Goal: Information Seeking & Learning: Find specific fact

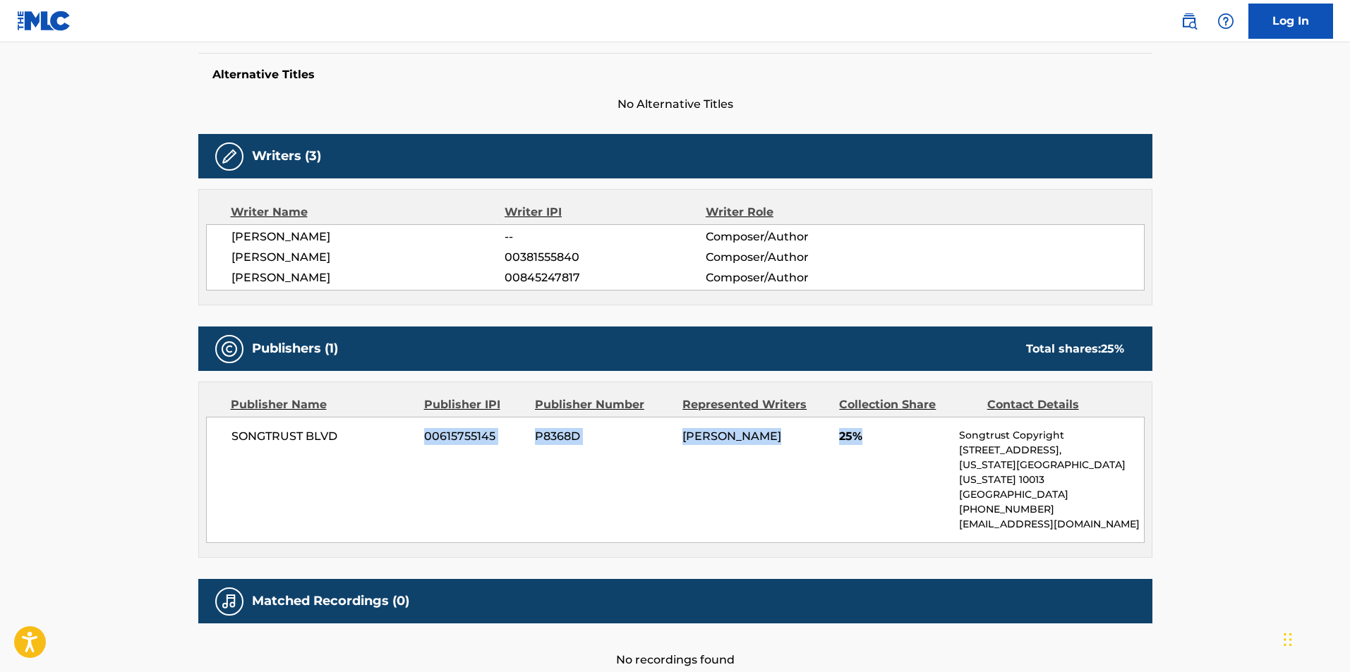
drag, startPoint x: 350, startPoint y: 435, endPoint x: 890, endPoint y: 451, distance: 540.0
click at [888, 451] on div "SONGTRUST BLVD 00615755145 P8368D [PERSON_NAME] 25% Songtrust Copyright [STREET…" at bounding box center [675, 480] width 938 height 126
click at [911, 447] on div "SONGTRUST BLVD 00615755145 P8368D [PERSON_NAME] 25% Songtrust Copyright [STREET…" at bounding box center [675, 480] width 938 height 126
click at [864, 437] on span "25%" at bounding box center [893, 436] width 109 height 17
click at [853, 434] on span "25%" at bounding box center [893, 436] width 109 height 17
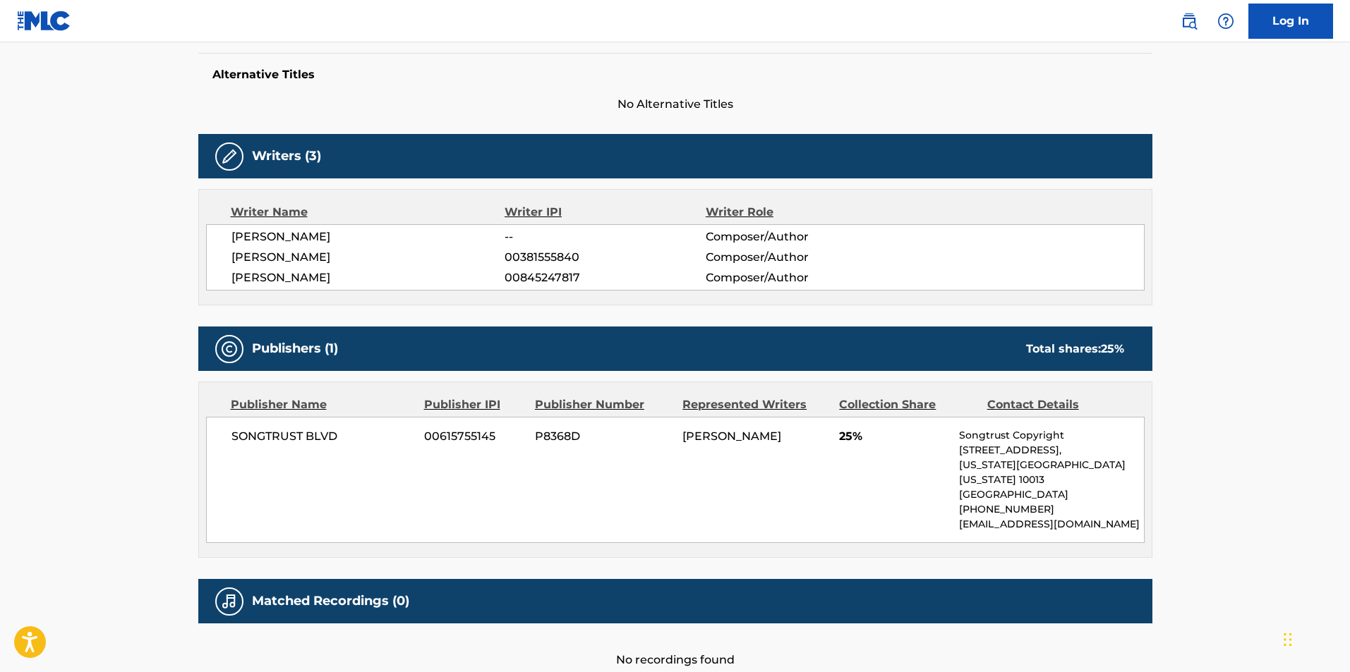
drag, startPoint x: 749, startPoint y: 430, endPoint x: 579, endPoint y: 428, distance: 169.4
click at [579, 428] on div "SONGTRUST BLVD 00615755145 P8368D [PERSON_NAME] 25% Songtrust Copyright [STREET…" at bounding box center [675, 480] width 938 height 126
click at [569, 428] on div "SONGTRUST BLVD 00615755145 P8368D [PERSON_NAME] 25% Songtrust Copyright [STREET…" at bounding box center [675, 480] width 938 height 126
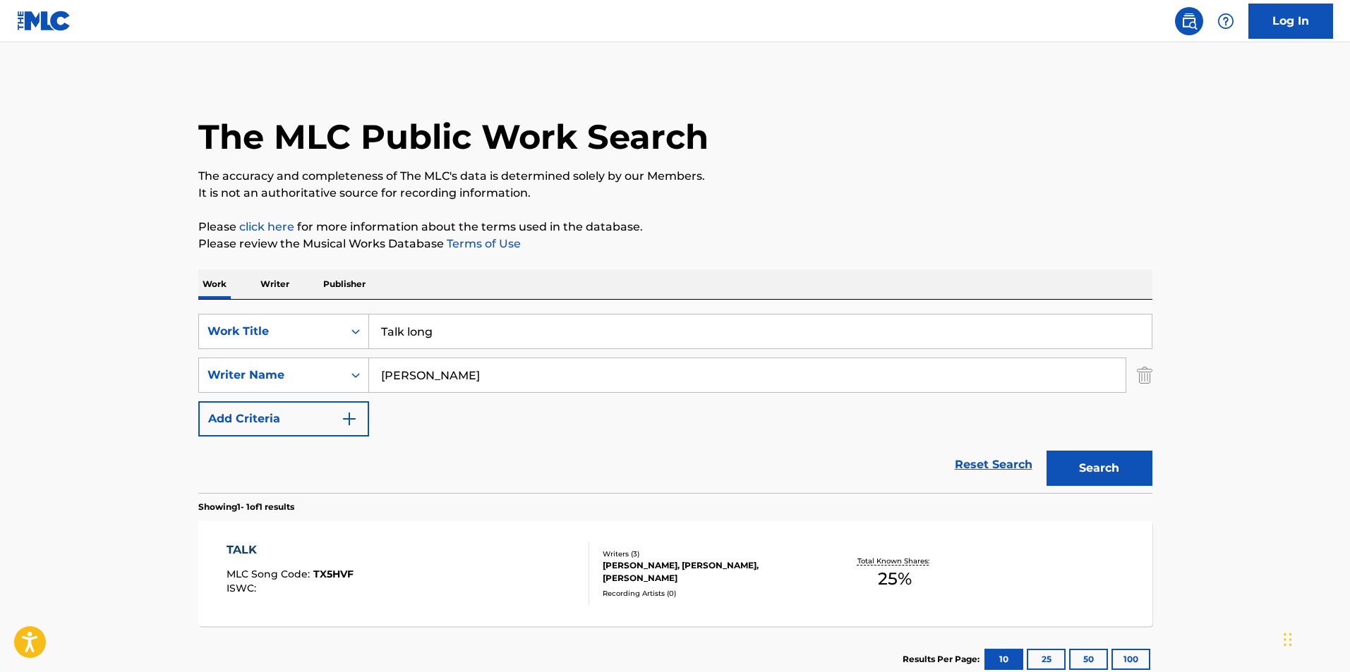
scroll to position [15, 0]
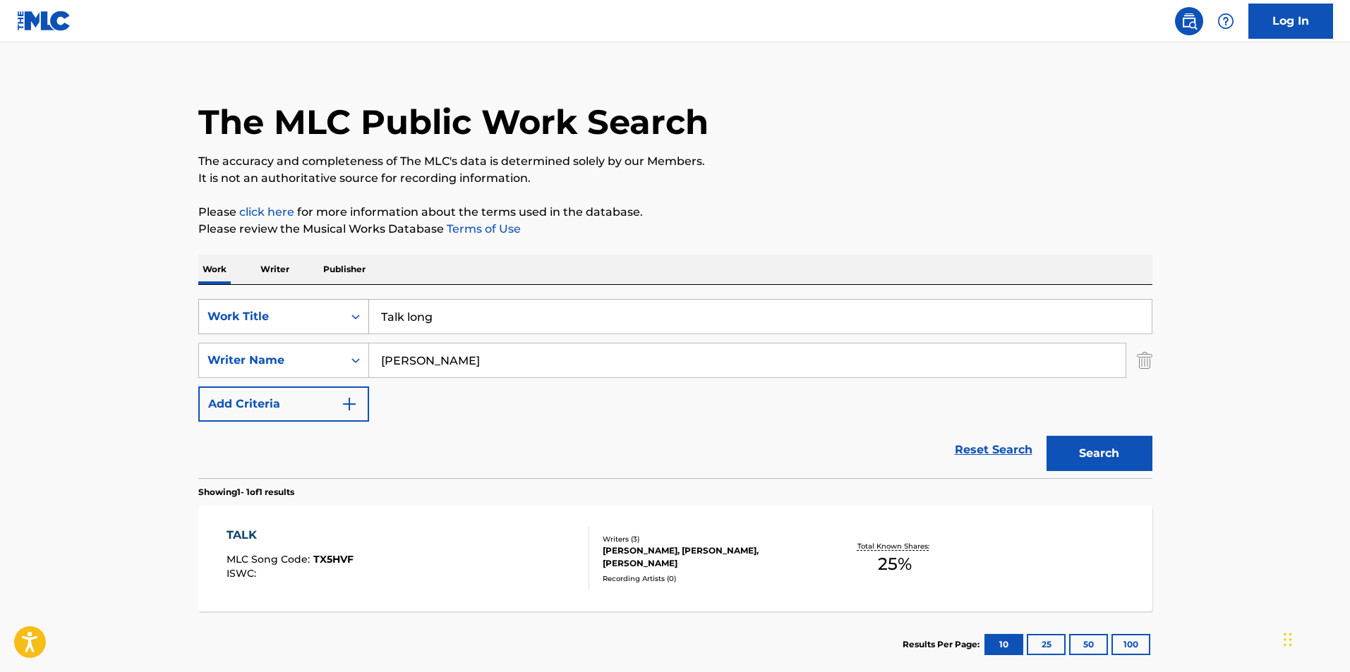
drag, startPoint x: 458, startPoint y: 315, endPoint x: 332, endPoint y: 313, distance: 125.6
click at [332, 313] on div "SearchWithCriteria865f05c1-41ff-4559-8345-5d94e386a23d Work Title Talk long" at bounding box center [675, 316] width 954 height 35
type input "big whip"
click at [1046, 436] on button "Search" at bounding box center [1099, 453] width 106 height 35
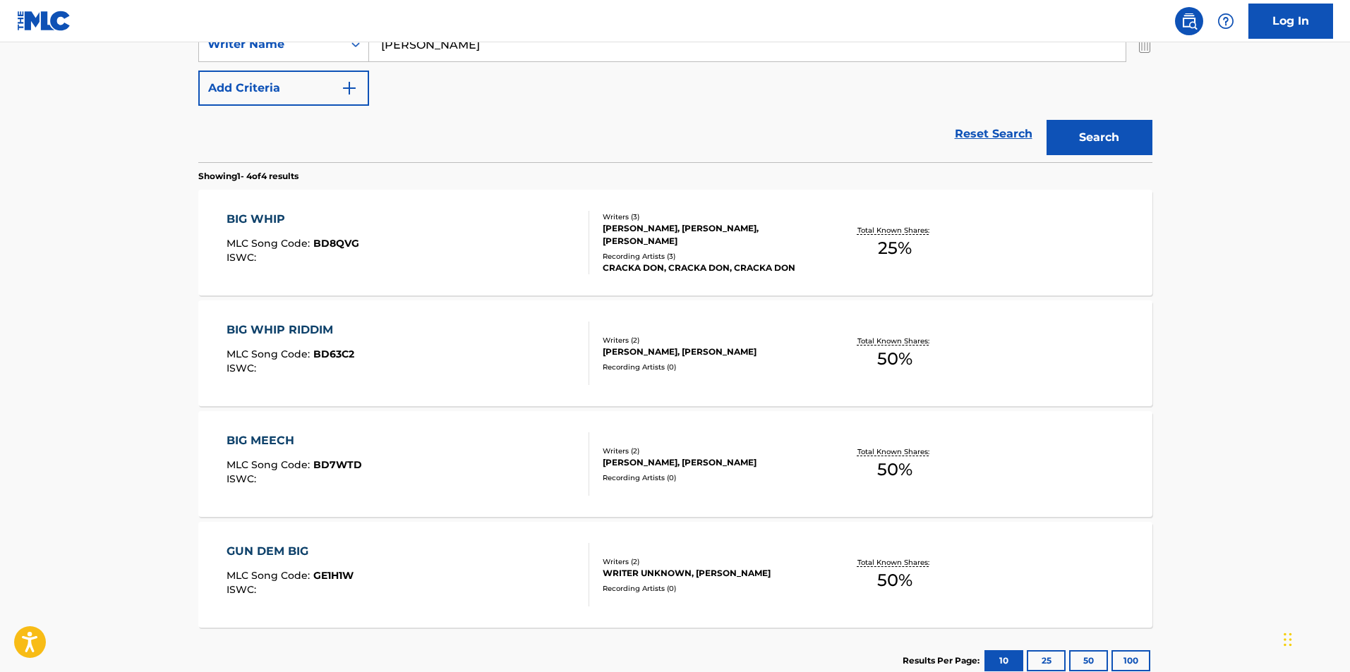
scroll to position [353, 0]
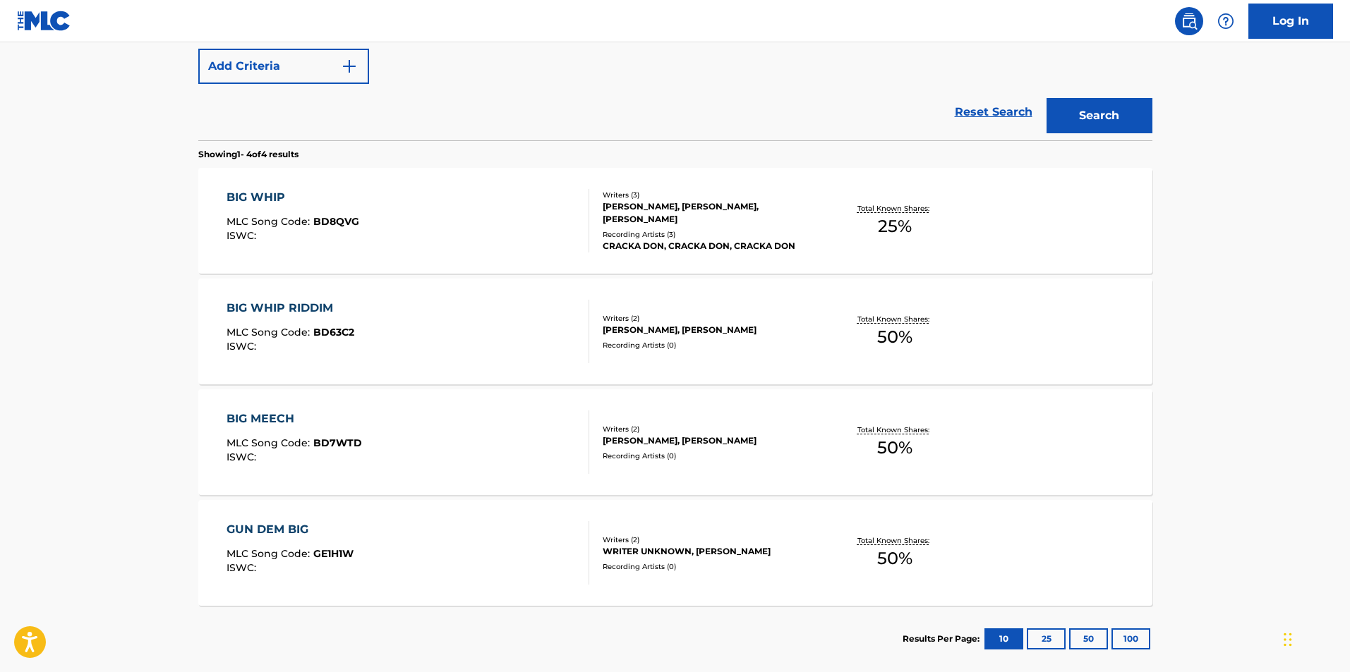
click at [394, 562] on div "GUN DEM BIG MLC Song Code : GE1H1W ISWC :" at bounding box center [407, 552] width 363 height 63
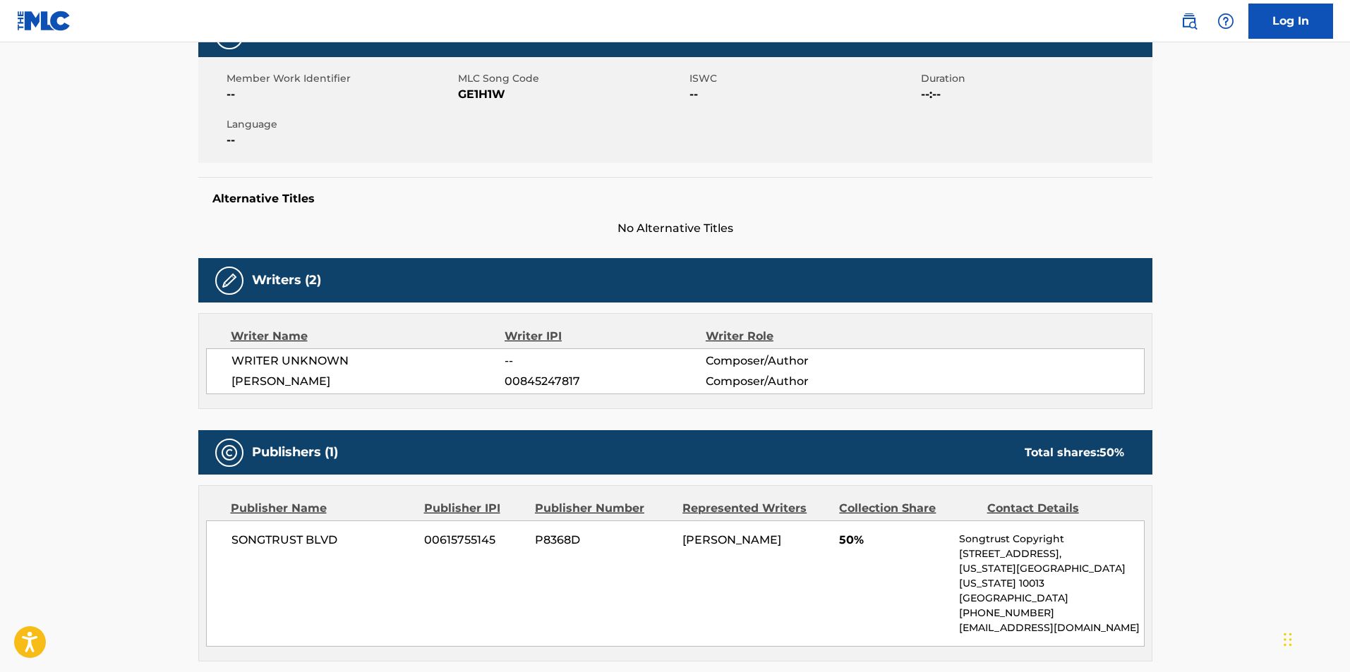
scroll to position [413, 0]
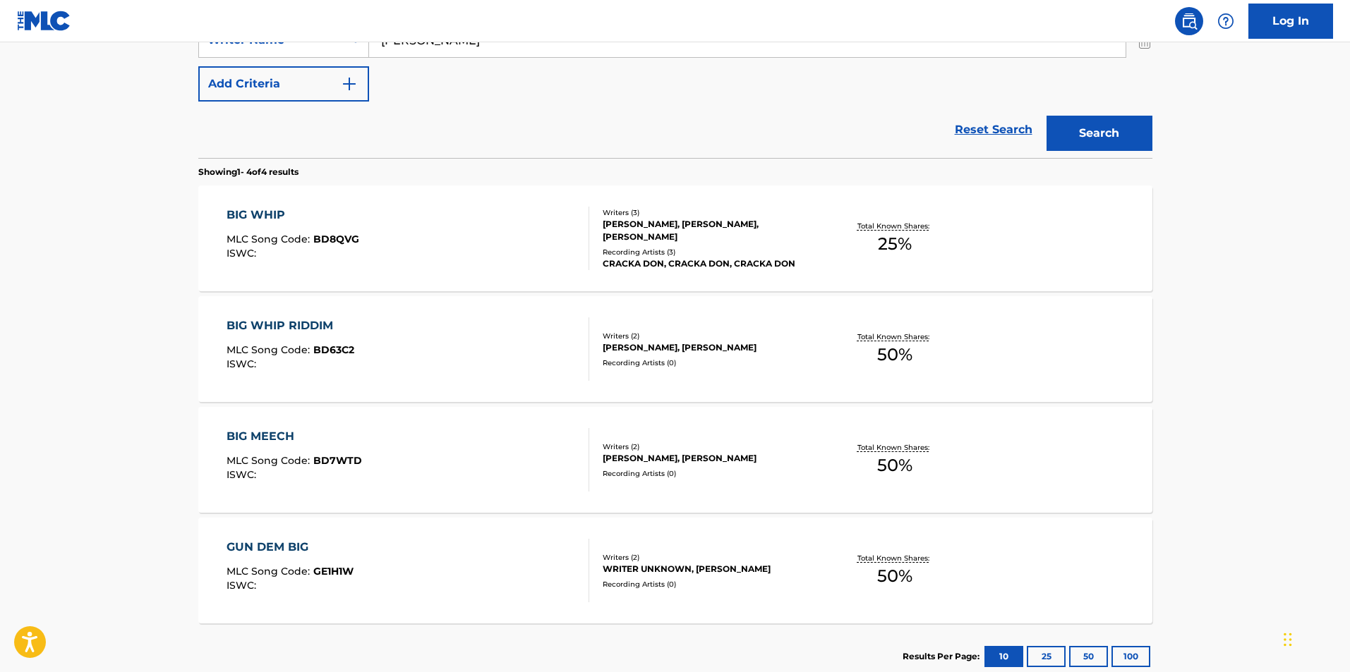
scroll to position [145, 0]
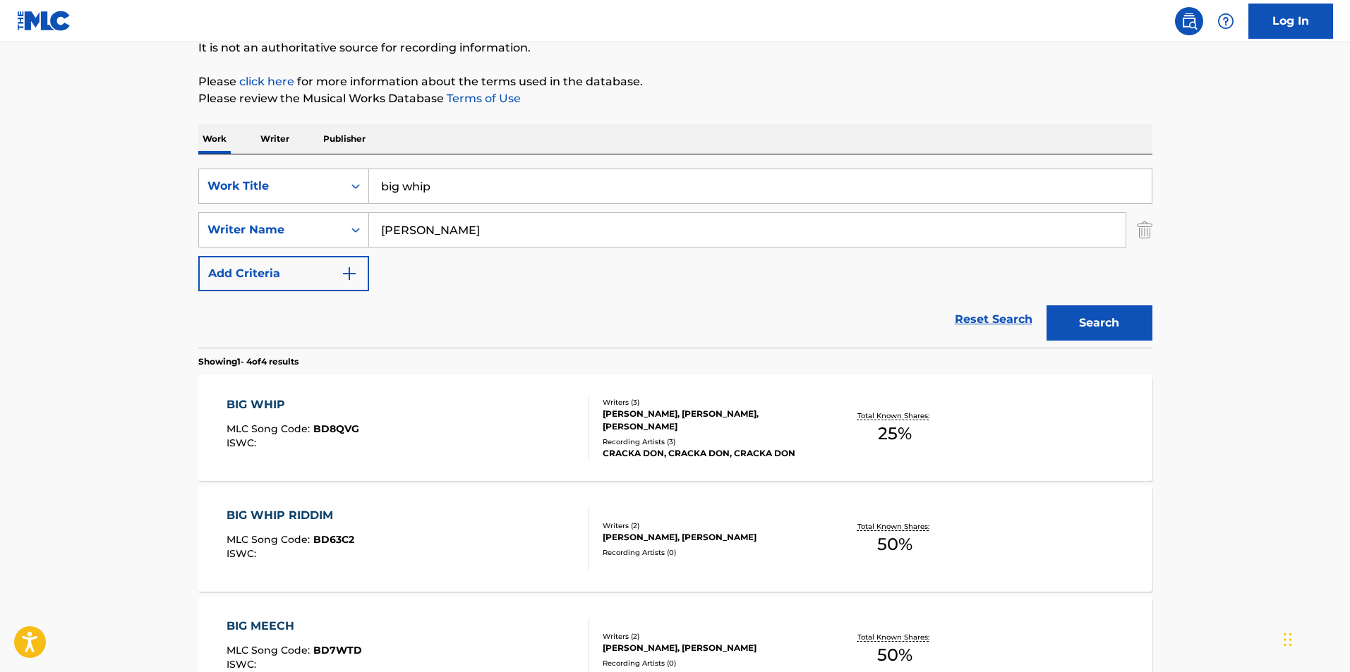
click at [396, 398] on div "BIG WHIP MLC Song Code : BD8QVG ISWC :" at bounding box center [407, 428] width 363 height 63
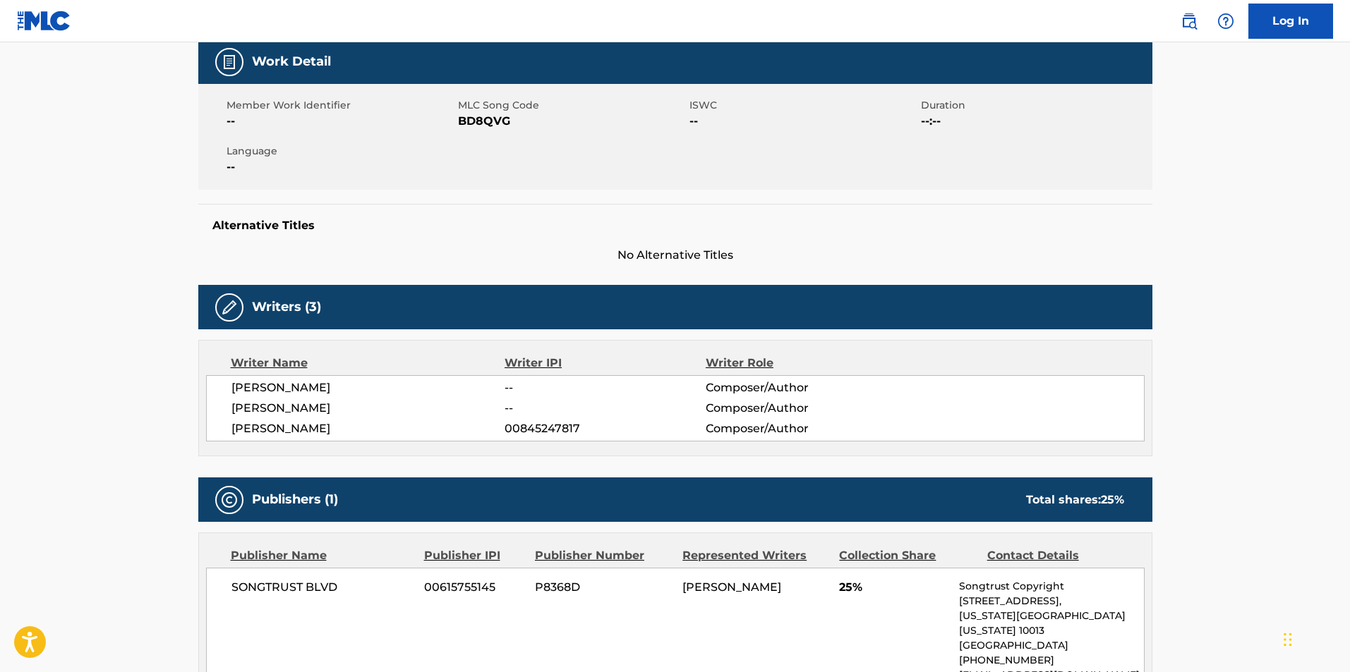
scroll to position [145, 0]
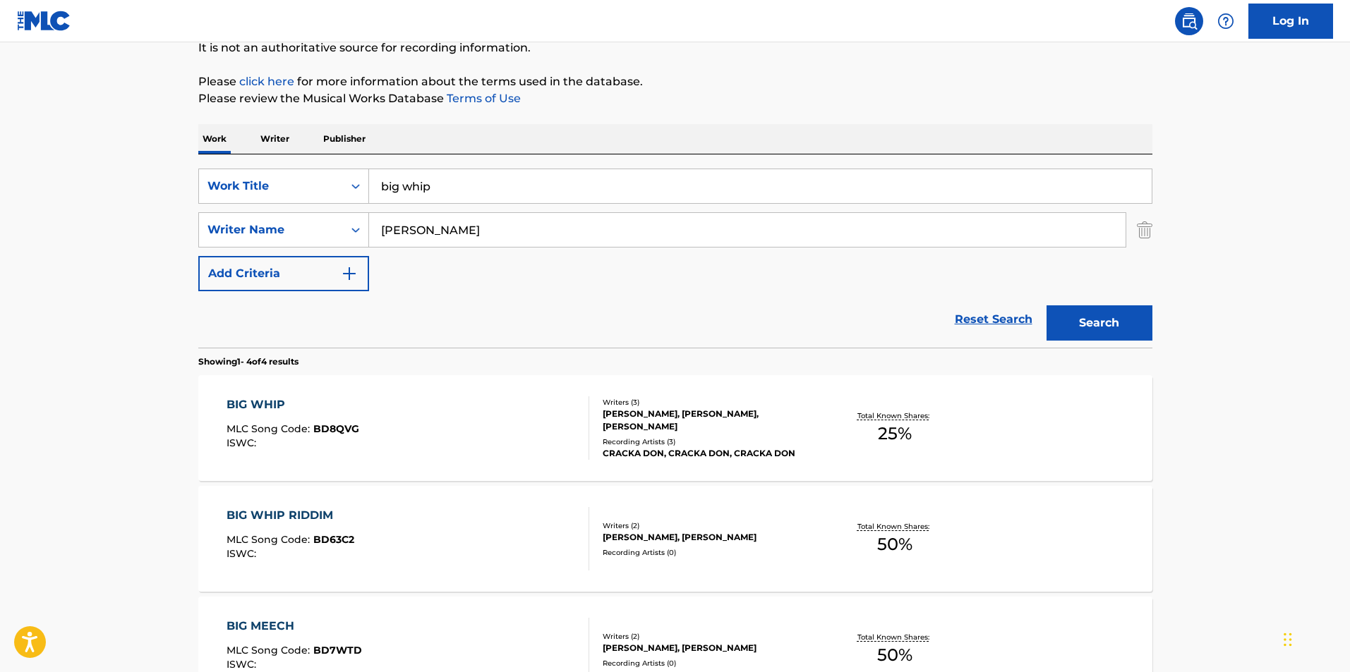
click at [433, 435] on div "BIG WHIP MLC Song Code : BD8QVG ISWC :" at bounding box center [407, 428] width 363 height 63
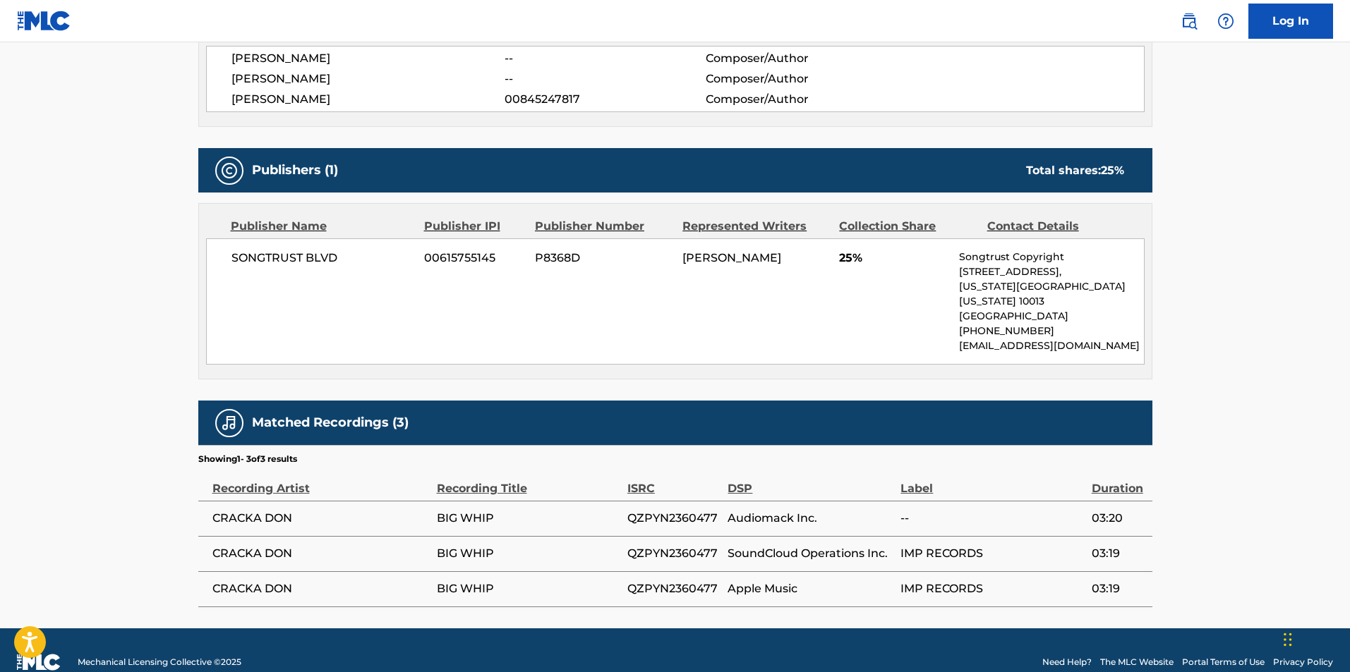
scroll to position [550, 0]
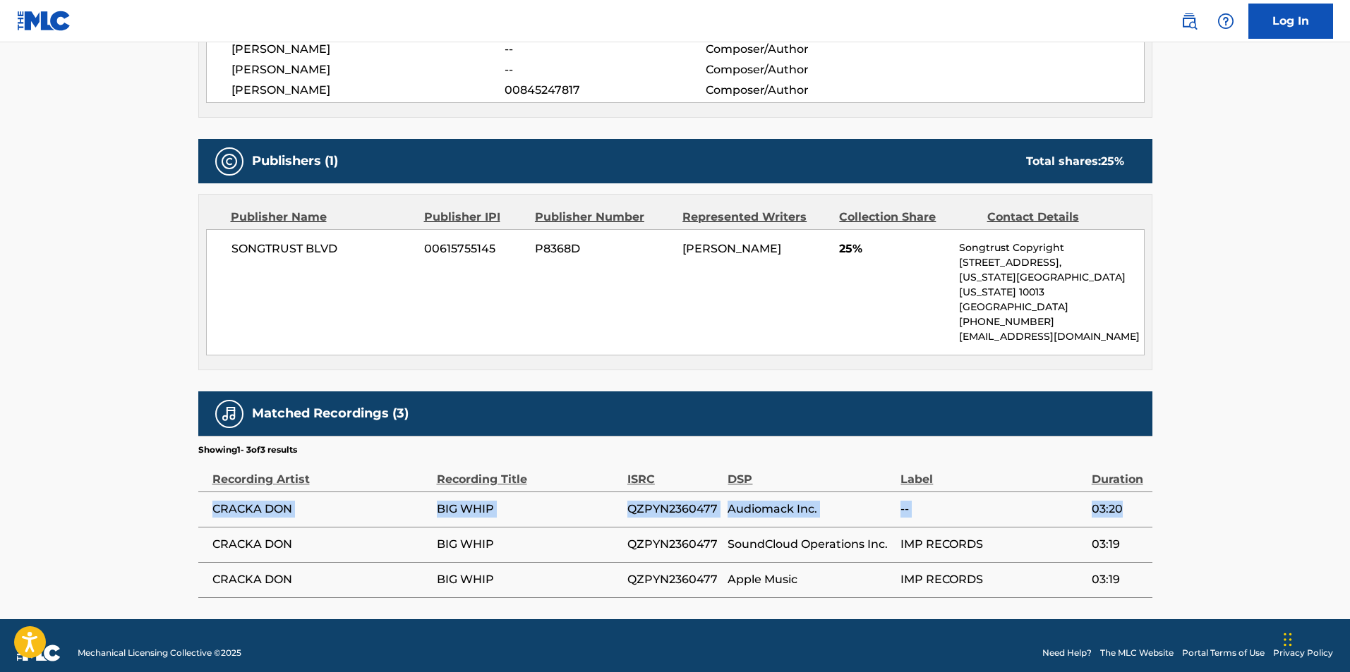
drag, startPoint x: 199, startPoint y: 492, endPoint x: 1127, endPoint y: 499, distance: 928.5
click at [1127, 499] on tr "CRACKA DON BIG WHIP QZPYN2360477 Audiomack Inc. -- 03:20" at bounding box center [675, 509] width 954 height 35
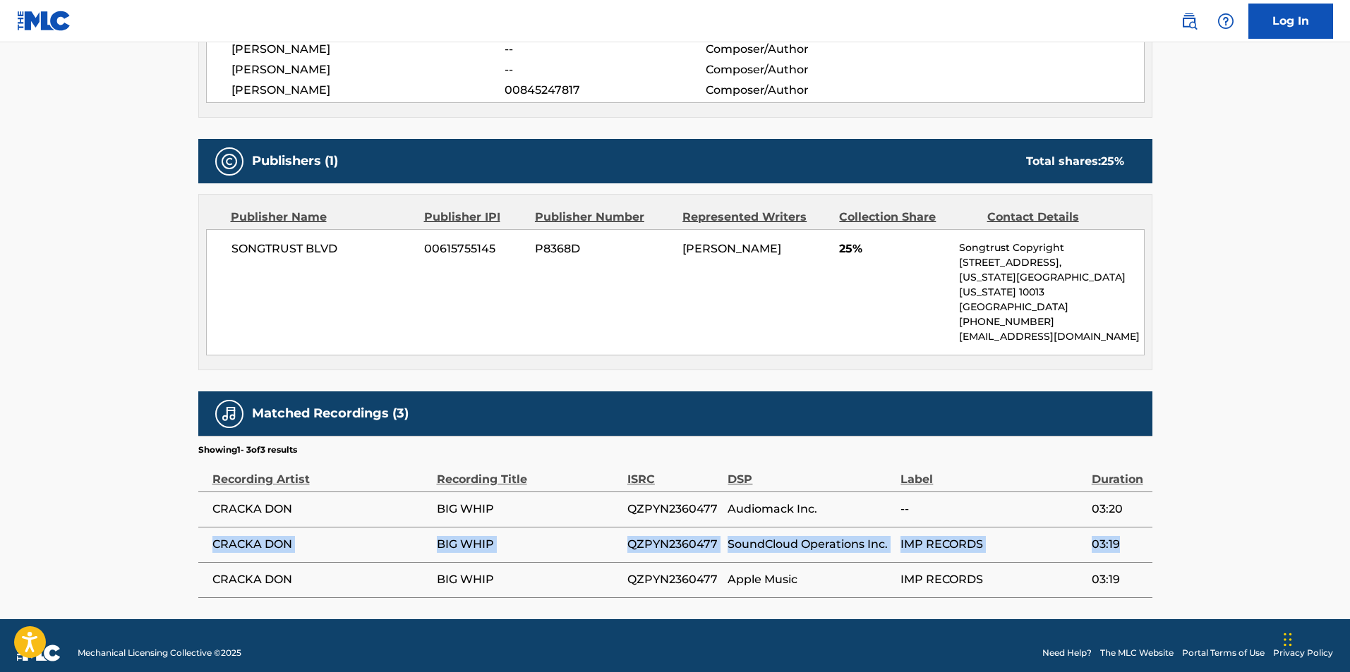
drag, startPoint x: 1087, startPoint y: 526, endPoint x: 202, endPoint y: 526, distance: 884.0
click at [202, 527] on tr "CRACKA DON BIG WHIP QZPYN2360477 SoundCloud Operations Inc. IMP RECORDS 03:19" at bounding box center [675, 544] width 954 height 35
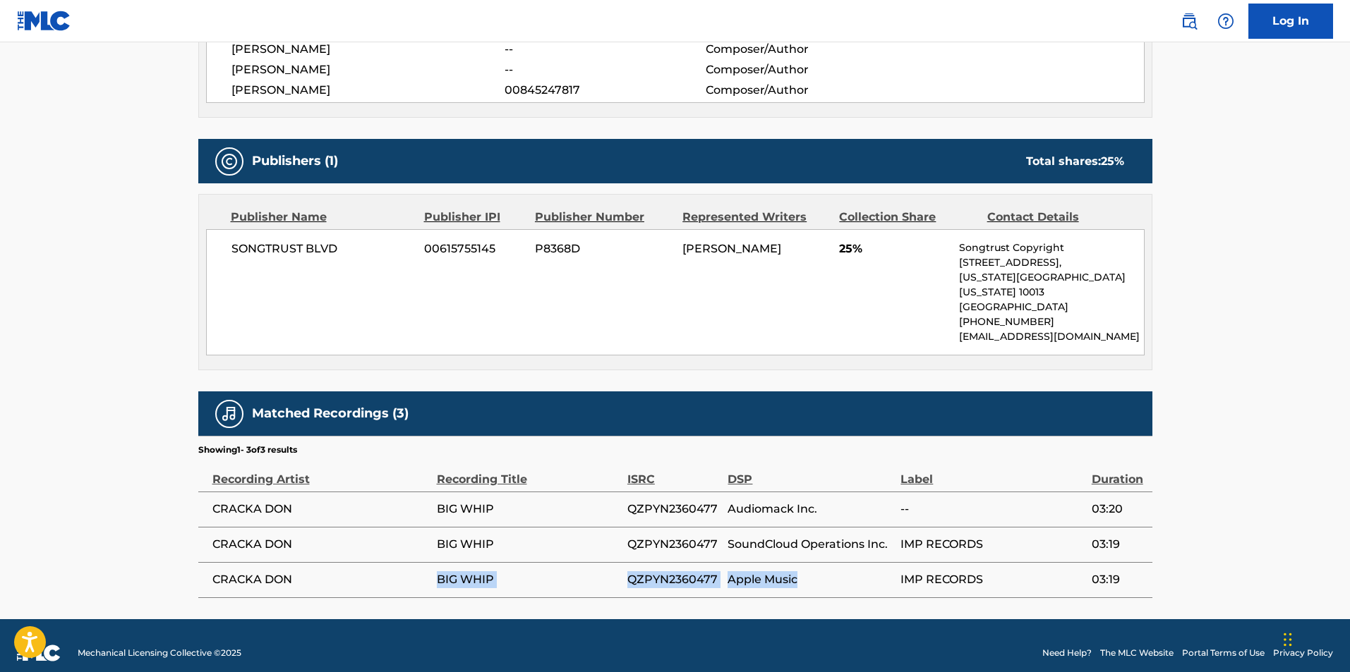
drag, startPoint x: 804, startPoint y: 564, endPoint x: 290, endPoint y: 557, distance: 513.7
click at [290, 562] on tr "CRACKA DON BIG WHIP QZPYN2360477 Apple Music IMP RECORDS 03:19" at bounding box center [675, 579] width 954 height 35
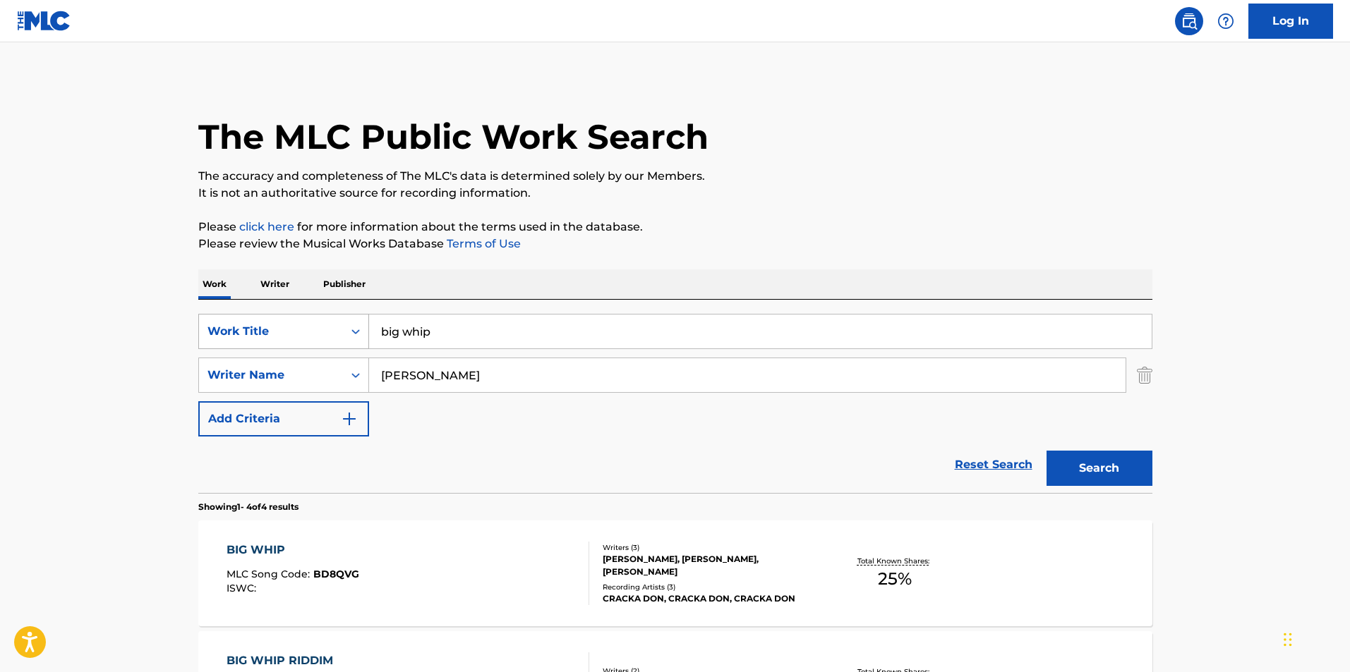
drag, startPoint x: 419, startPoint y: 325, endPoint x: 329, endPoint y: 321, distance: 90.4
click at [330, 322] on div "SearchWithCriteria865f05c1-41ff-4559-8345-5d94e386a23d Work Title big whip" at bounding box center [675, 331] width 954 height 35
click at [329, 321] on div "Work Title" at bounding box center [271, 331] width 144 height 27
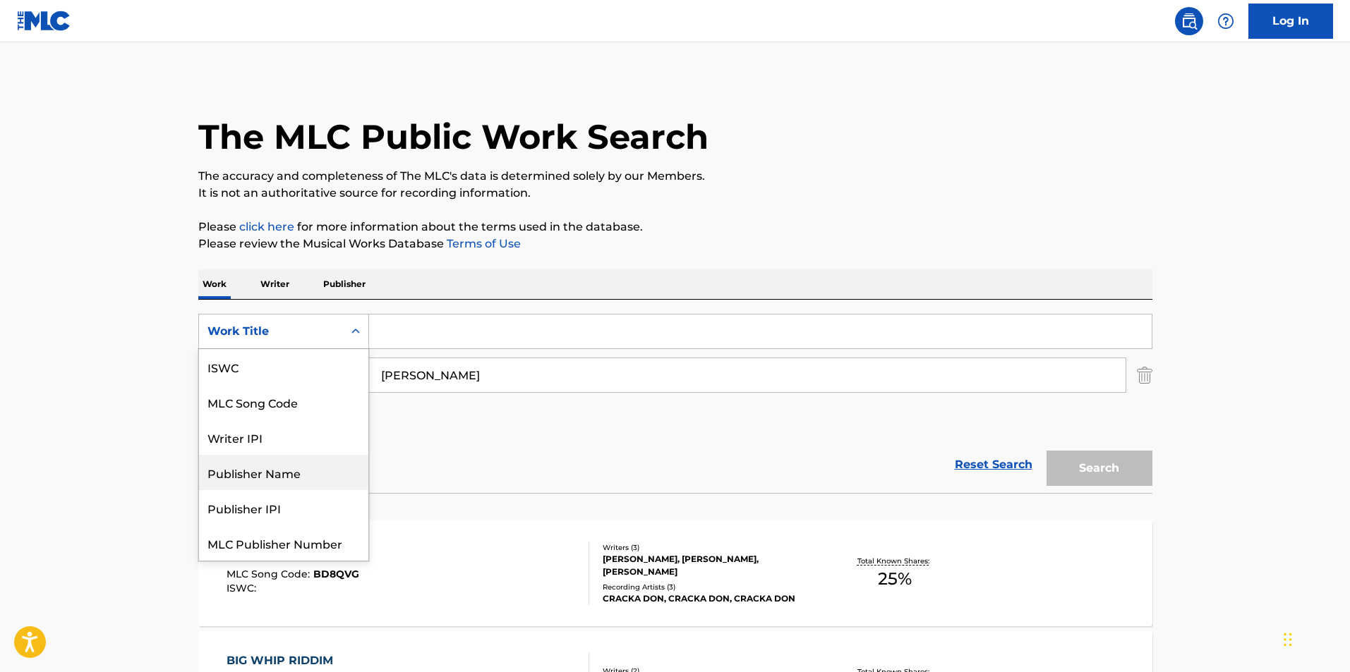
click at [270, 470] on div "Publisher Name" at bounding box center [283, 472] width 169 height 35
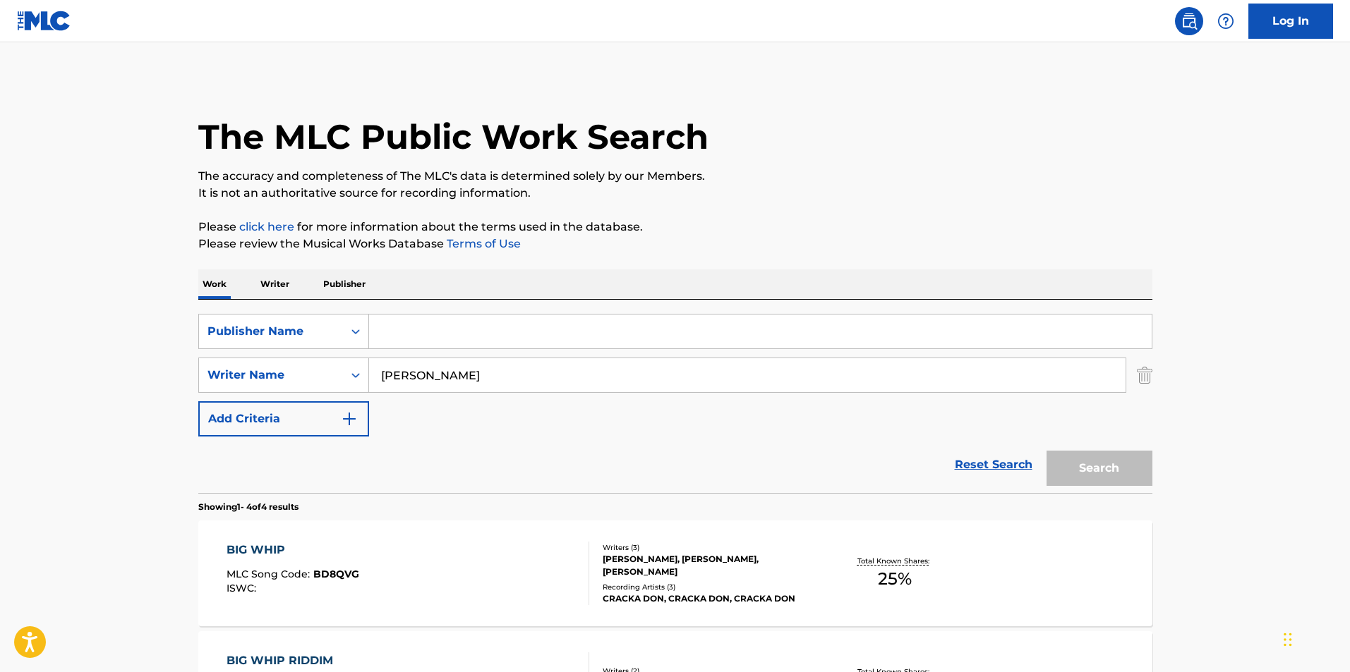
click at [438, 330] on input "Search Form" at bounding box center [760, 332] width 782 height 34
click at [1046, 451] on button "Search" at bounding box center [1099, 468] width 106 height 35
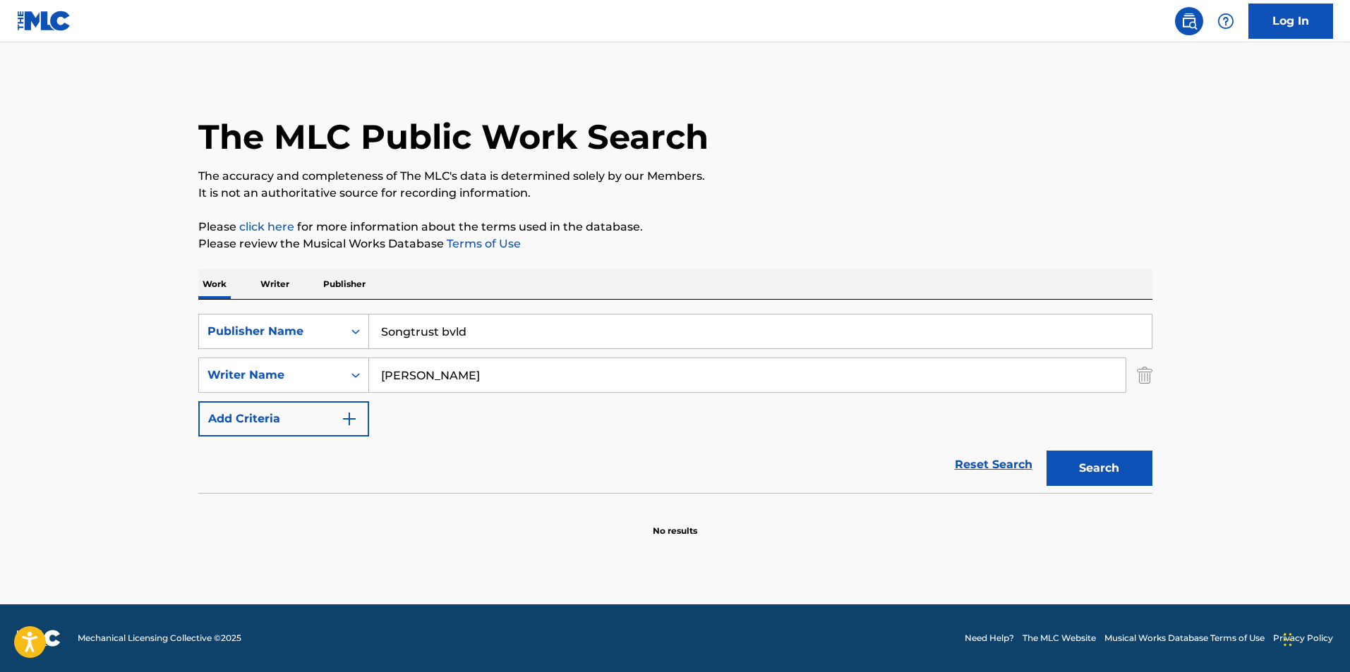
drag, startPoint x: 474, startPoint y: 336, endPoint x: 441, endPoint y: 332, distance: 33.4
click at [441, 332] on input "Songtrust bvld" at bounding box center [760, 332] width 782 height 34
type input "Songtrust"
click at [1046, 451] on button "Search" at bounding box center [1099, 468] width 106 height 35
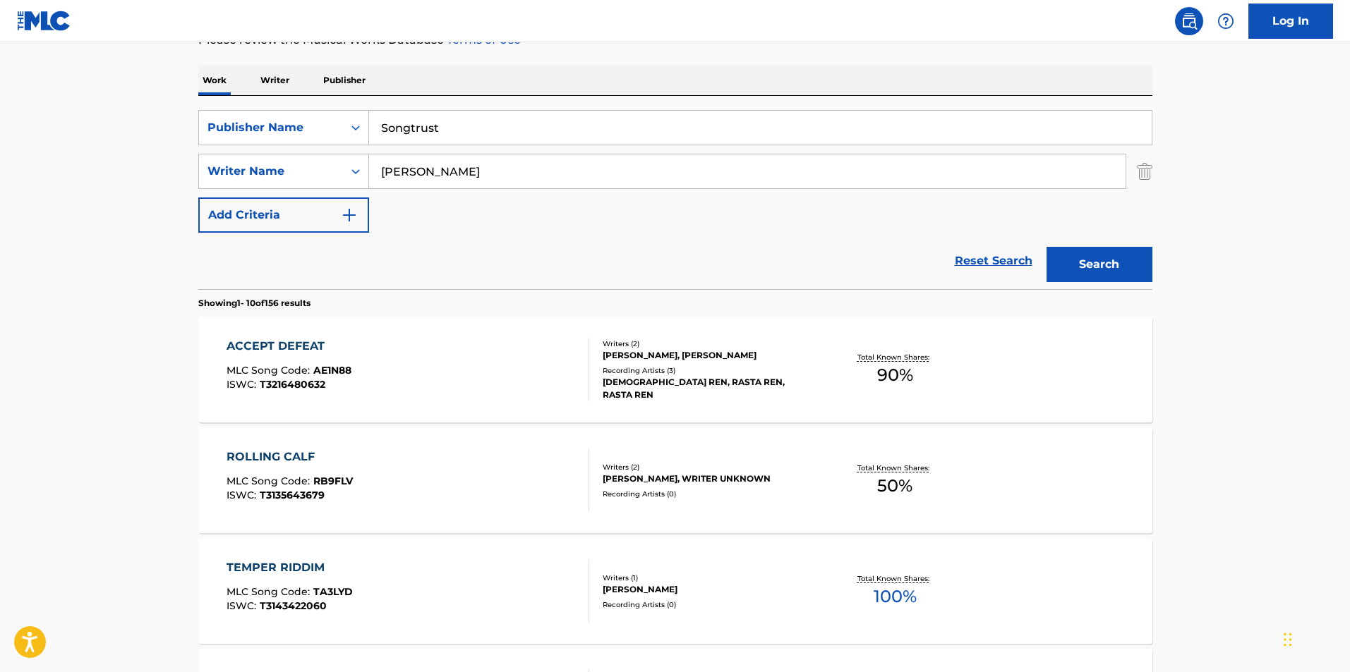
scroll to position [212, 0]
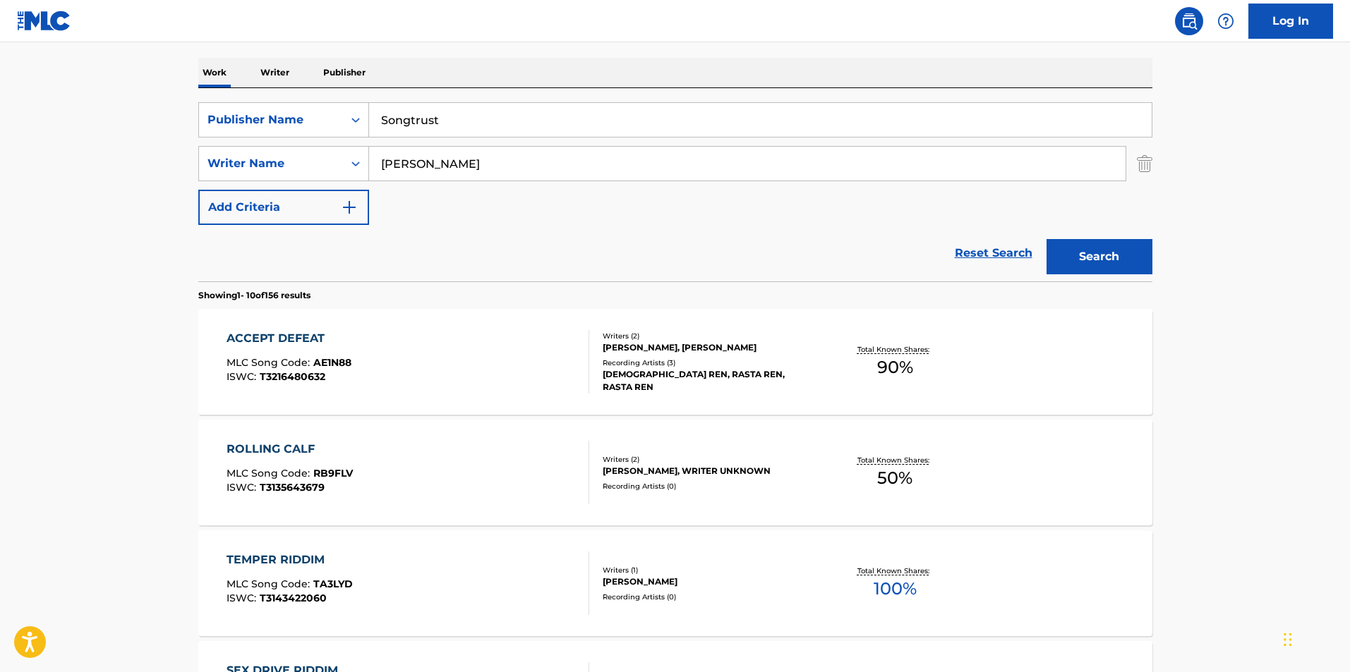
click at [282, 334] on div "ACCEPT DEFEAT" at bounding box center [288, 338] width 125 height 17
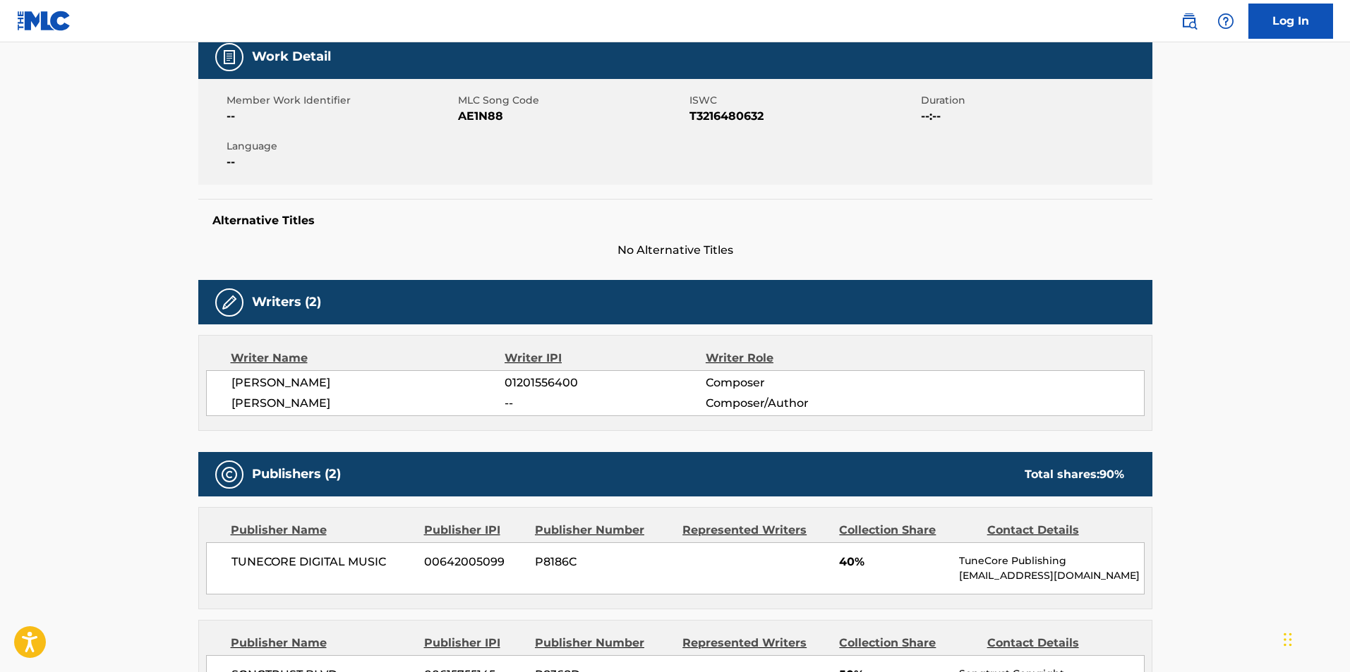
scroll to position [141, 0]
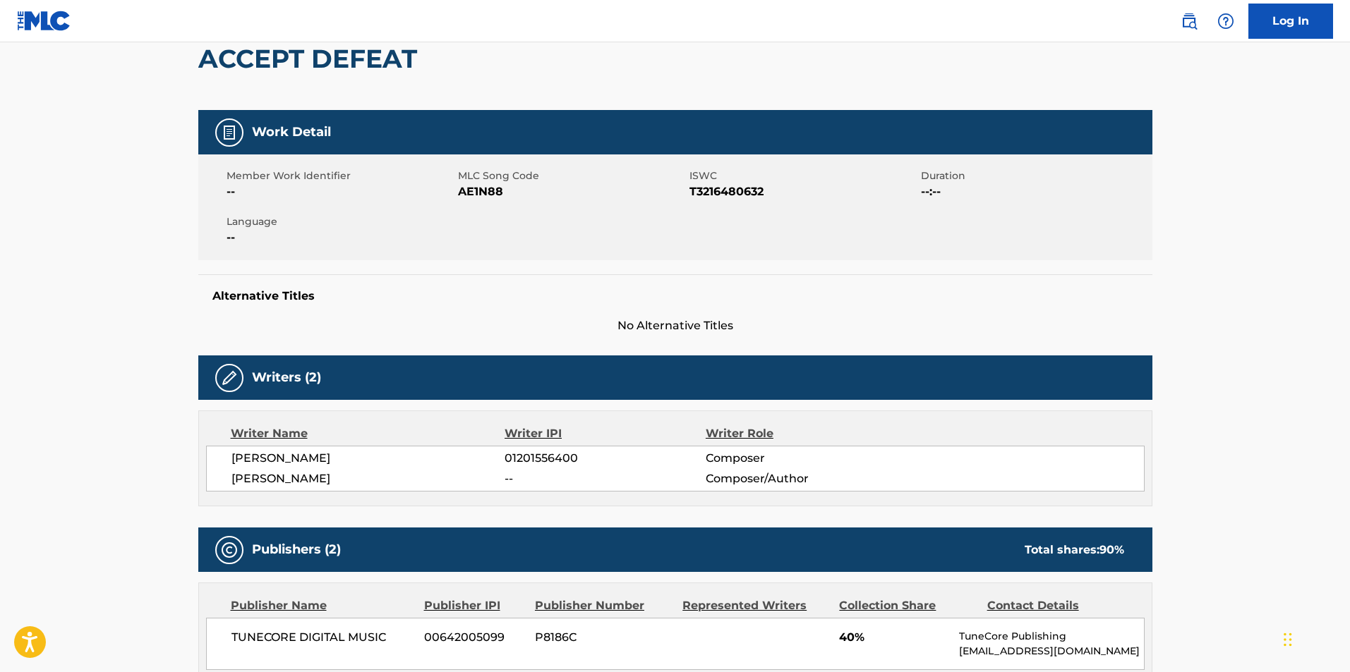
click at [720, 186] on span "T3216480632" at bounding box center [803, 191] width 228 height 17
click at [720, 190] on span "T3216480632" at bounding box center [803, 191] width 228 height 17
copy span "T3216480632"
drag, startPoint x: 329, startPoint y: 458, endPoint x: 234, endPoint y: 455, distance: 96.0
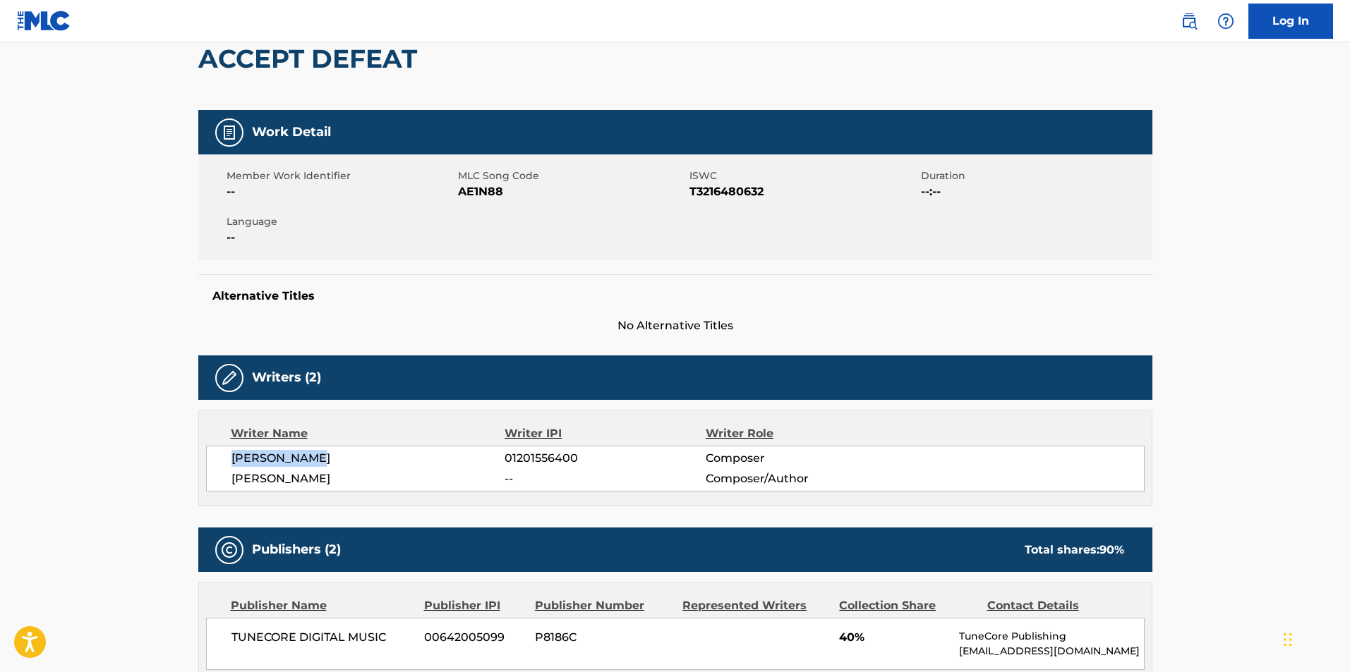
click at [233, 455] on span "[PERSON_NAME]" at bounding box center [368, 458] width 274 height 17
copy span "[PERSON_NAME]"
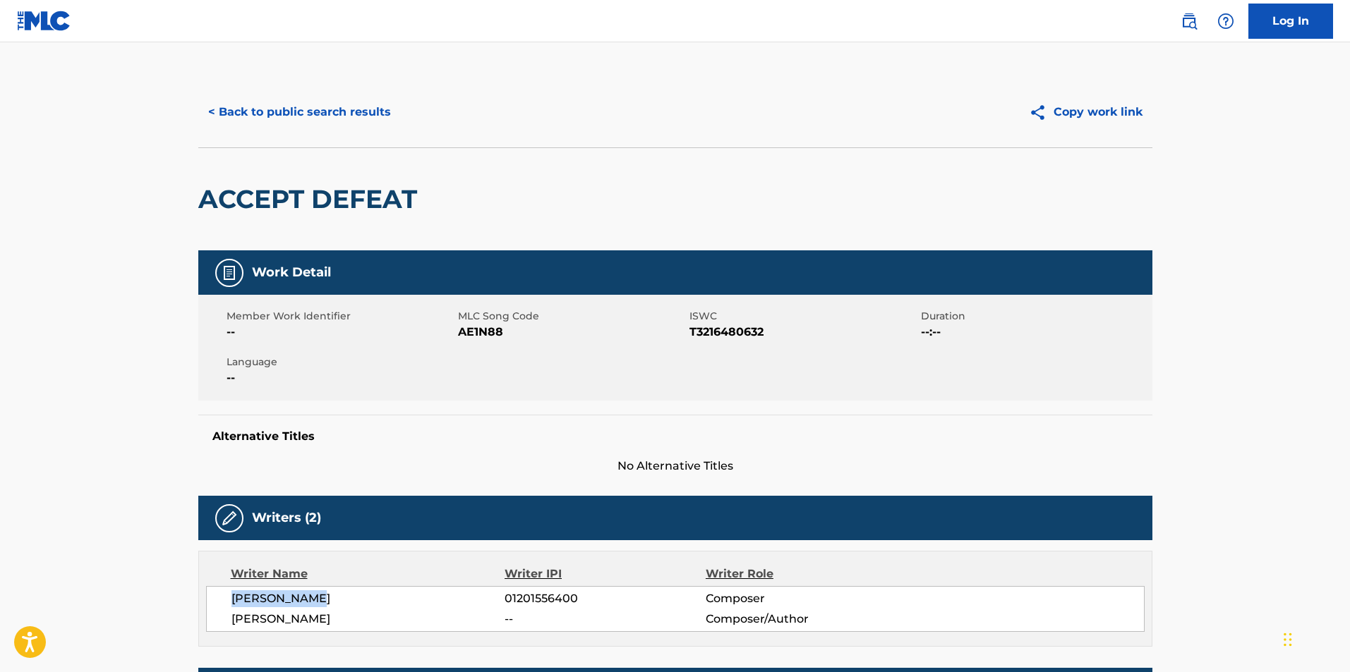
scroll to position [0, 0]
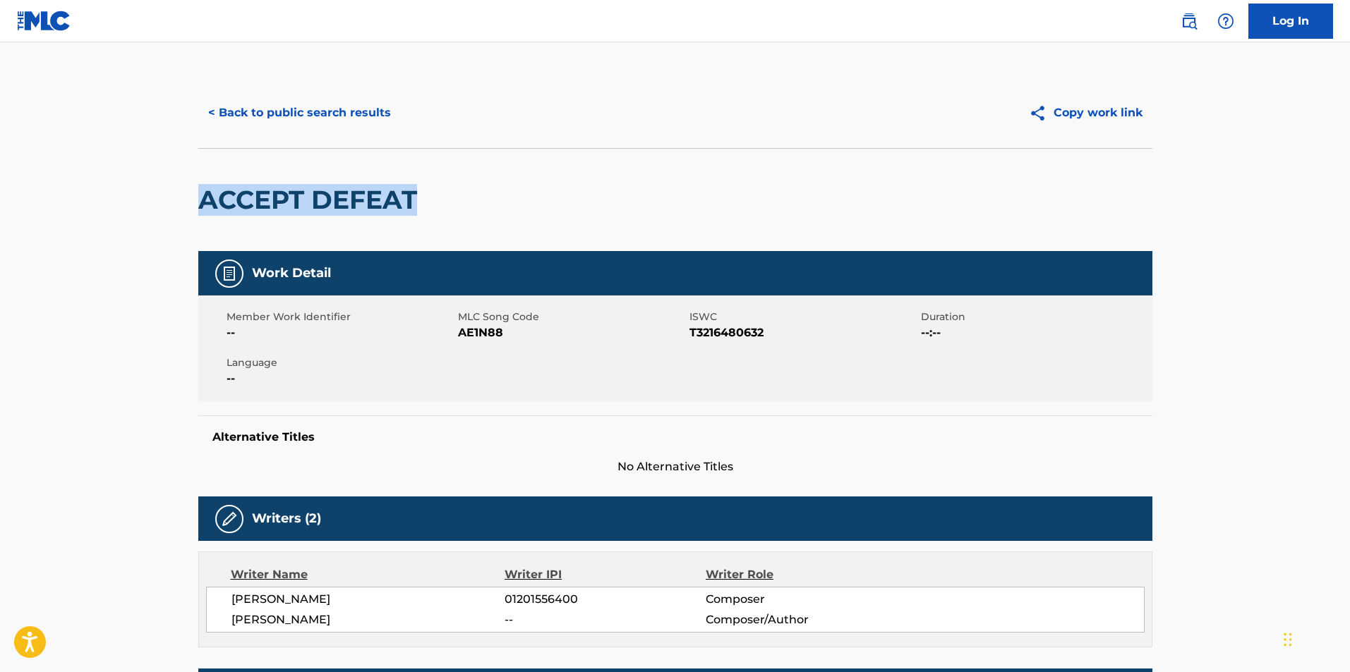
drag, startPoint x: 406, startPoint y: 200, endPoint x: 178, endPoint y: 209, distance: 228.0
click at [178, 209] on main "< Back to public search results Copy work link ACCEPT DEFEAT Work Detail Member…" at bounding box center [675, 652] width 1350 height 1220
copy h2 "ACCEPT DEFEAT"
click at [215, 114] on button "< Back to public search results" at bounding box center [299, 112] width 202 height 35
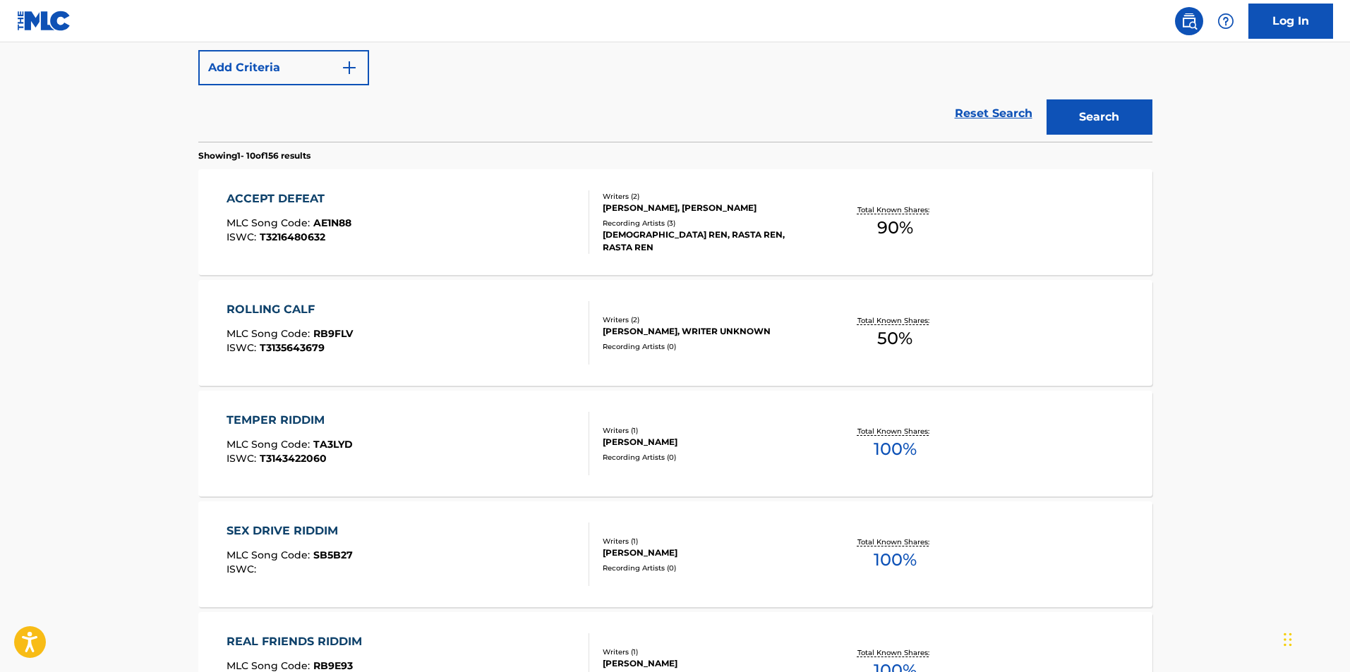
scroll to position [353, 0]
click at [258, 308] on div "ROLLING CALF" at bounding box center [289, 308] width 126 height 17
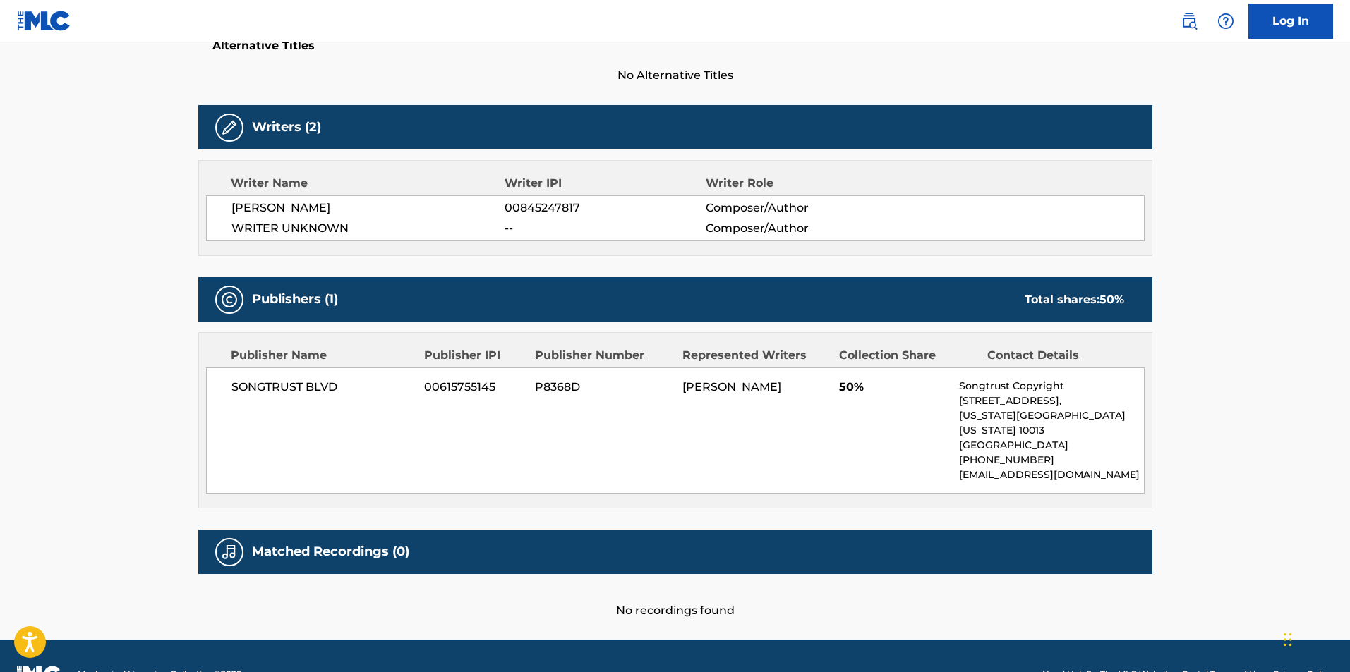
scroll to position [413, 0]
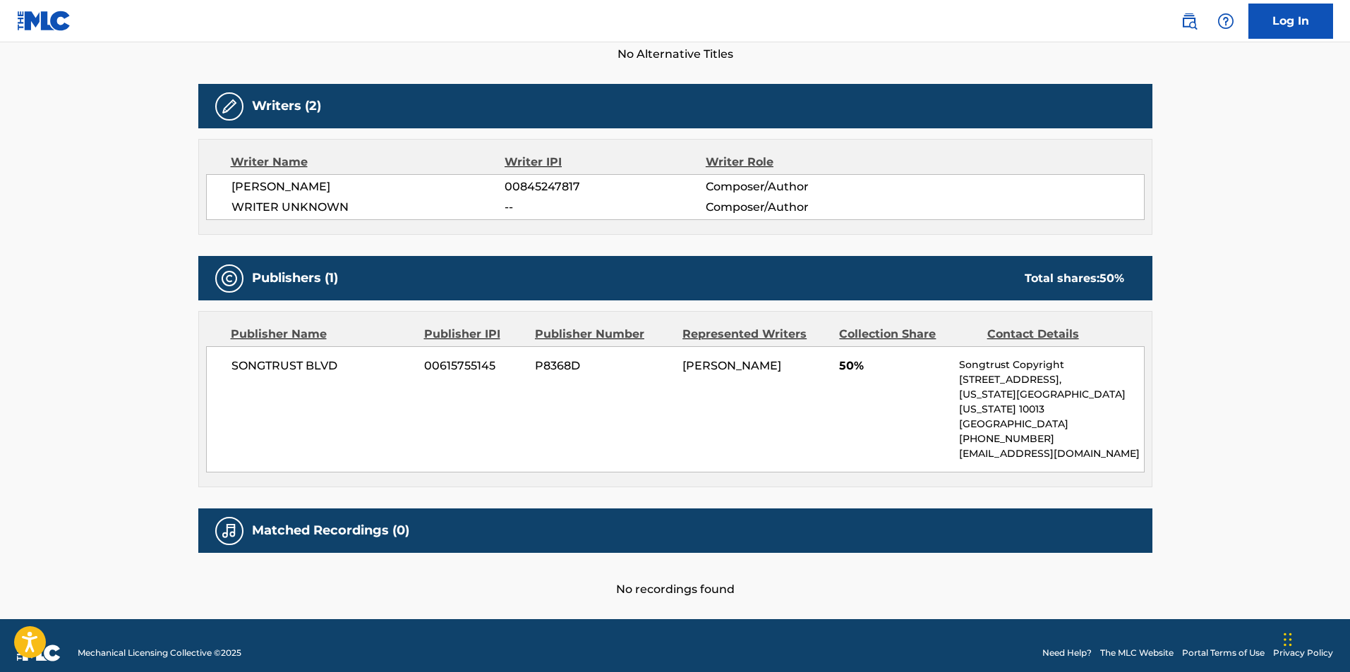
drag, startPoint x: 368, startPoint y: 186, endPoint x: 231, endPoint y: 193, distance: 137.1
click at [231, 193] on span "[PERSON_NAME]" at bounding box center [368, 187] width 274 height 17
copy span "[PERSON_NAME]"
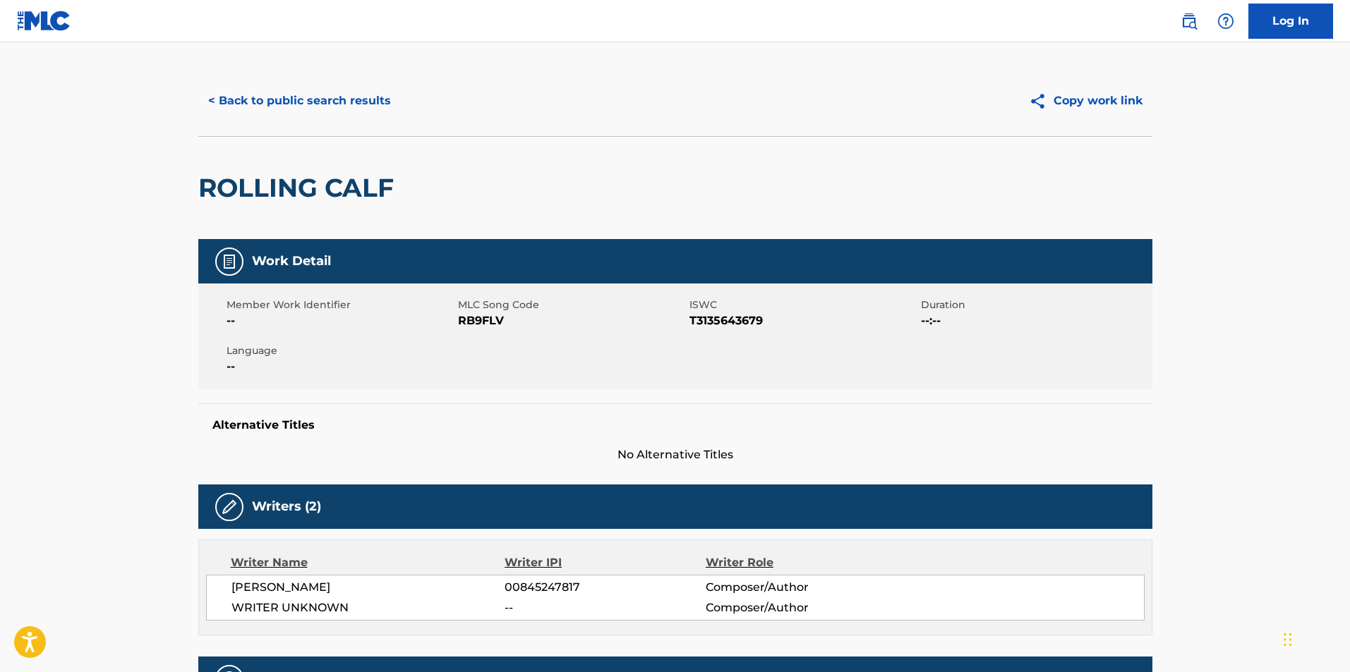
scroll to position [0, 0]
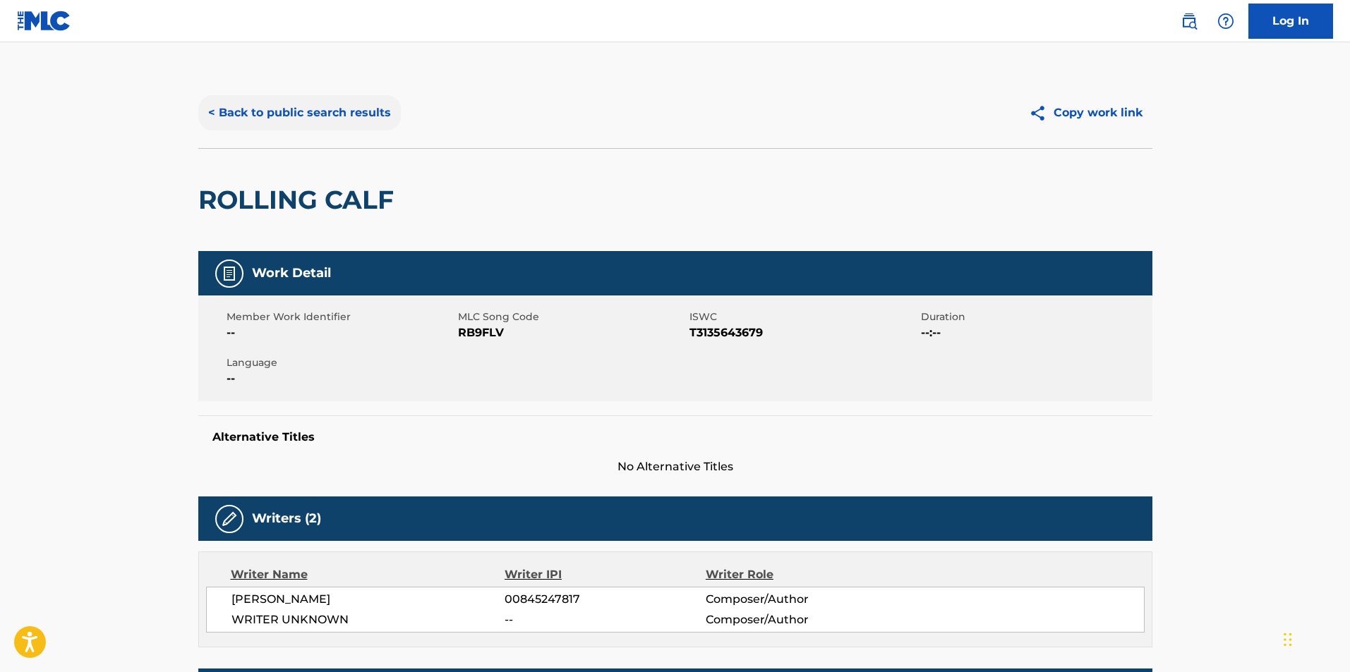
click at [212, 111] on button "< Back to public search results" at bounding box center [299, 112] width 202 height 35
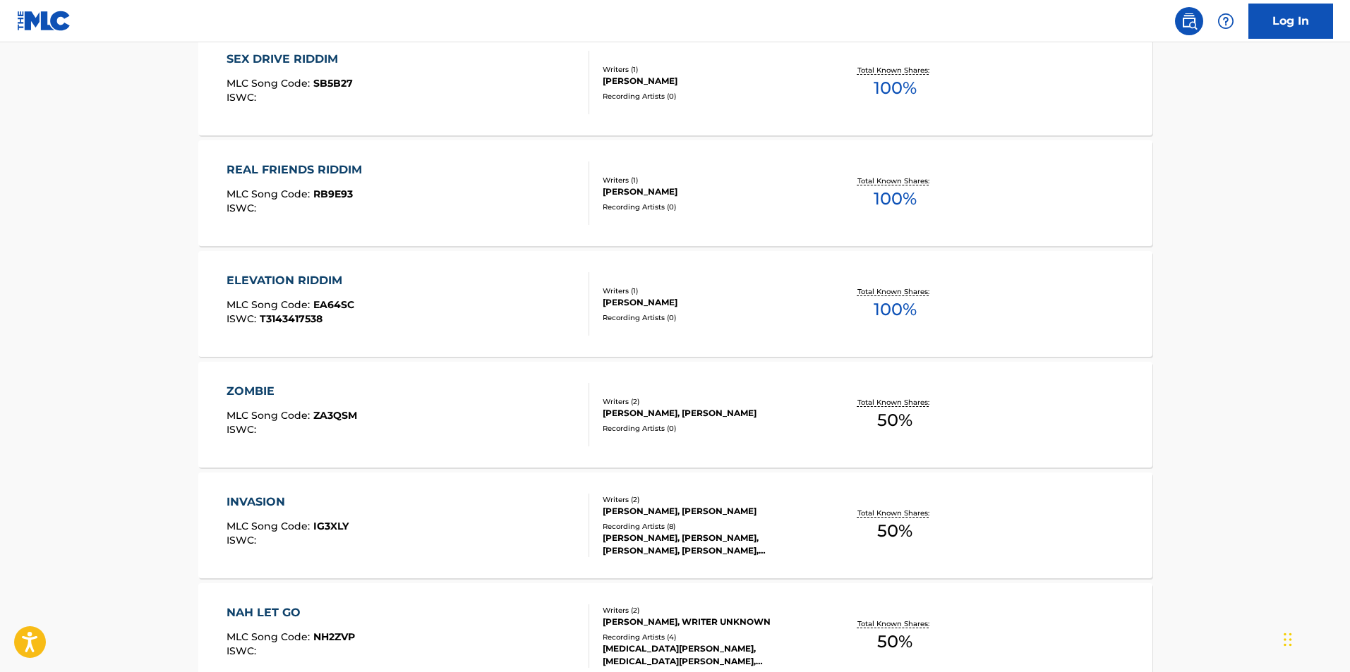
scroll to position [857, 0]
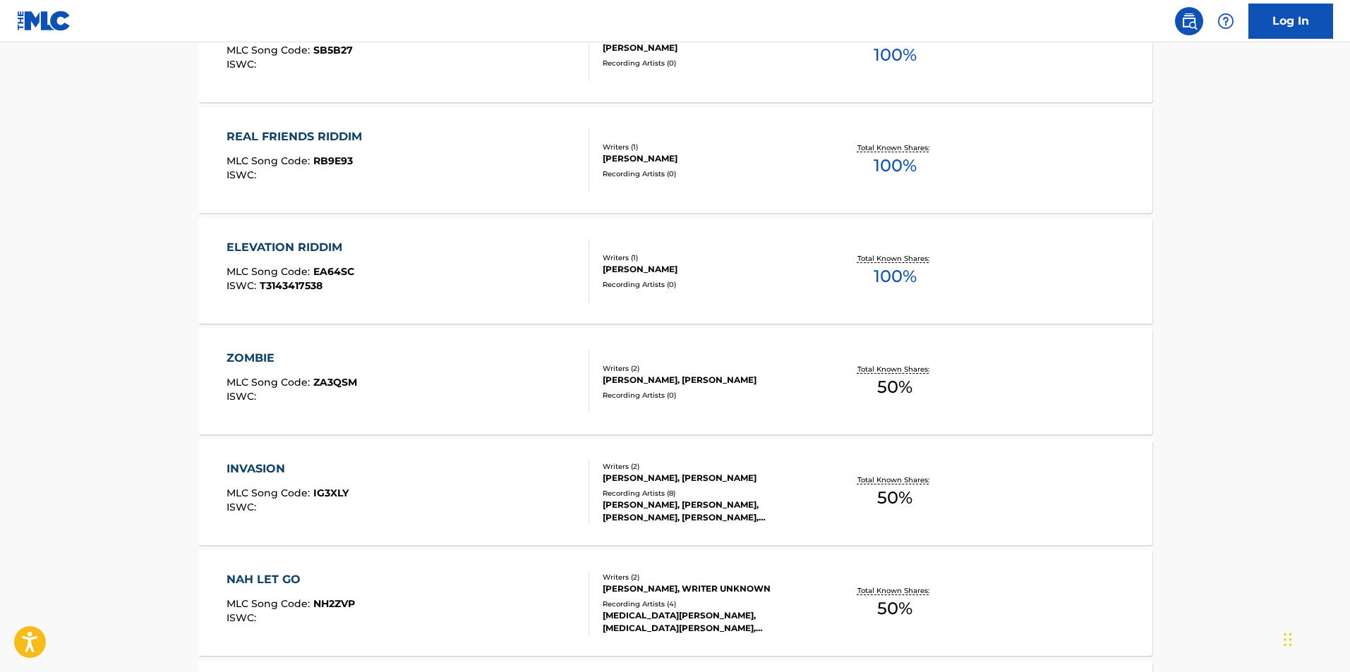
click at [370, 399] on div "ZOMBIE MLC Song Code : ZA3QSM ISWC :" at bounding box center [407, 381] width 363 height 63
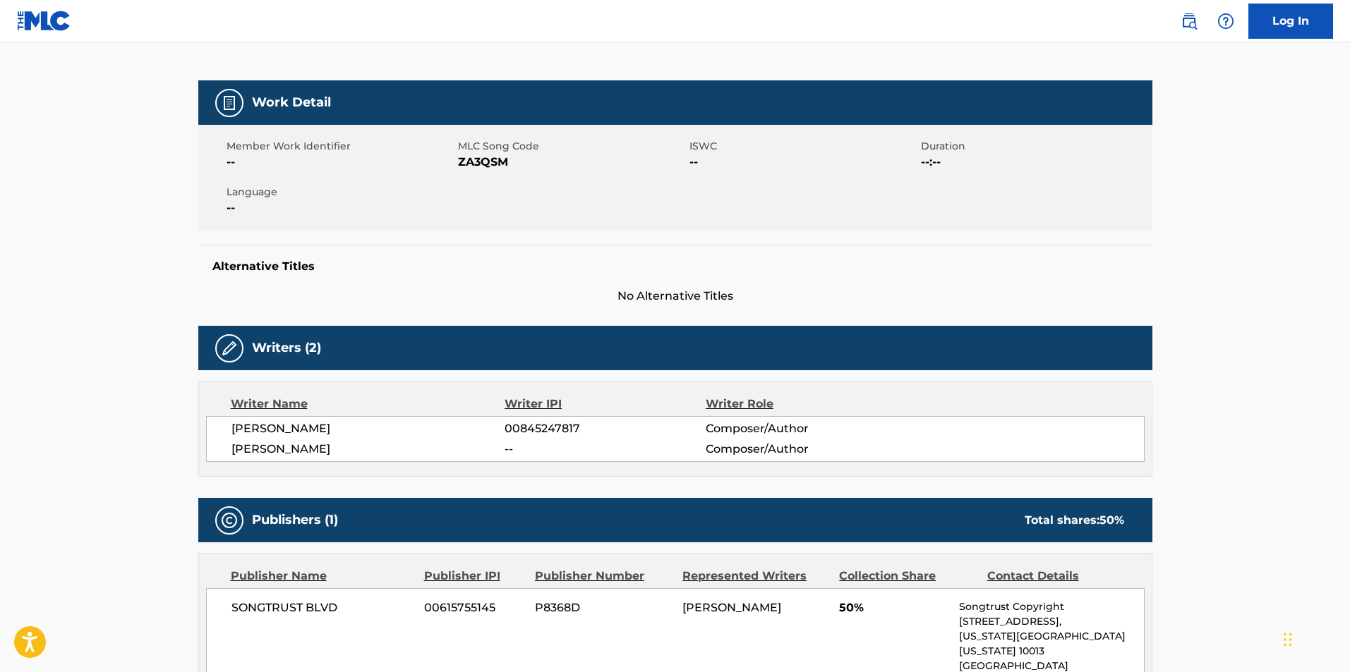
scroll to position [131, 0]
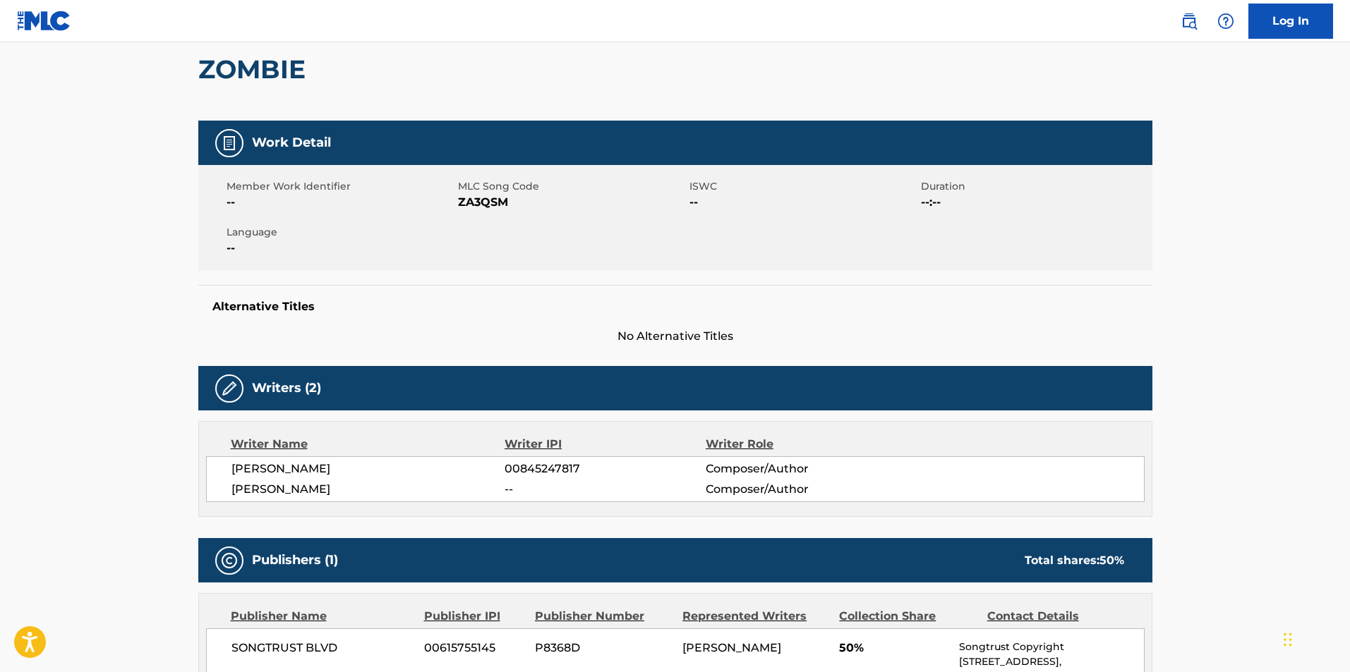
scroll to position [937, 0]
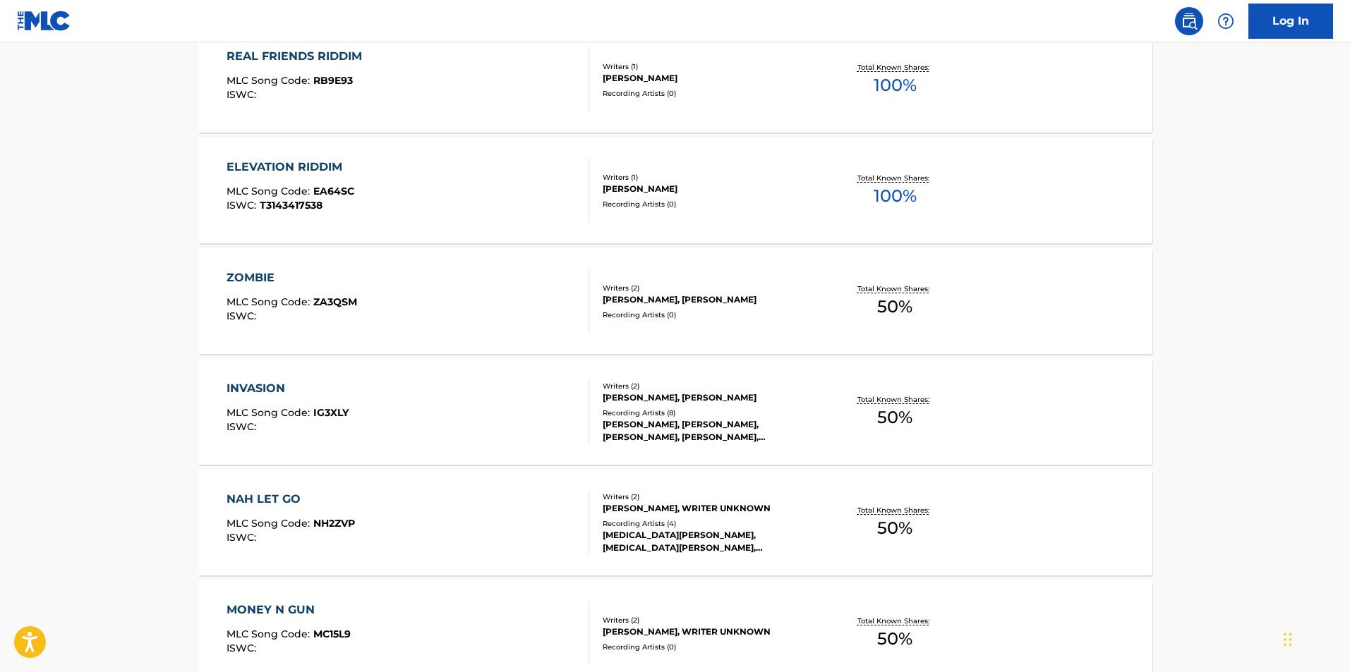
click at [305, 376] on div "INVASION MLC Song Code : IG3XLY ISWC : Writers ( 2 ) [PERSON_NAME], [PERSON_NAM…" at bounding box center [675, 412] width 954 height 106
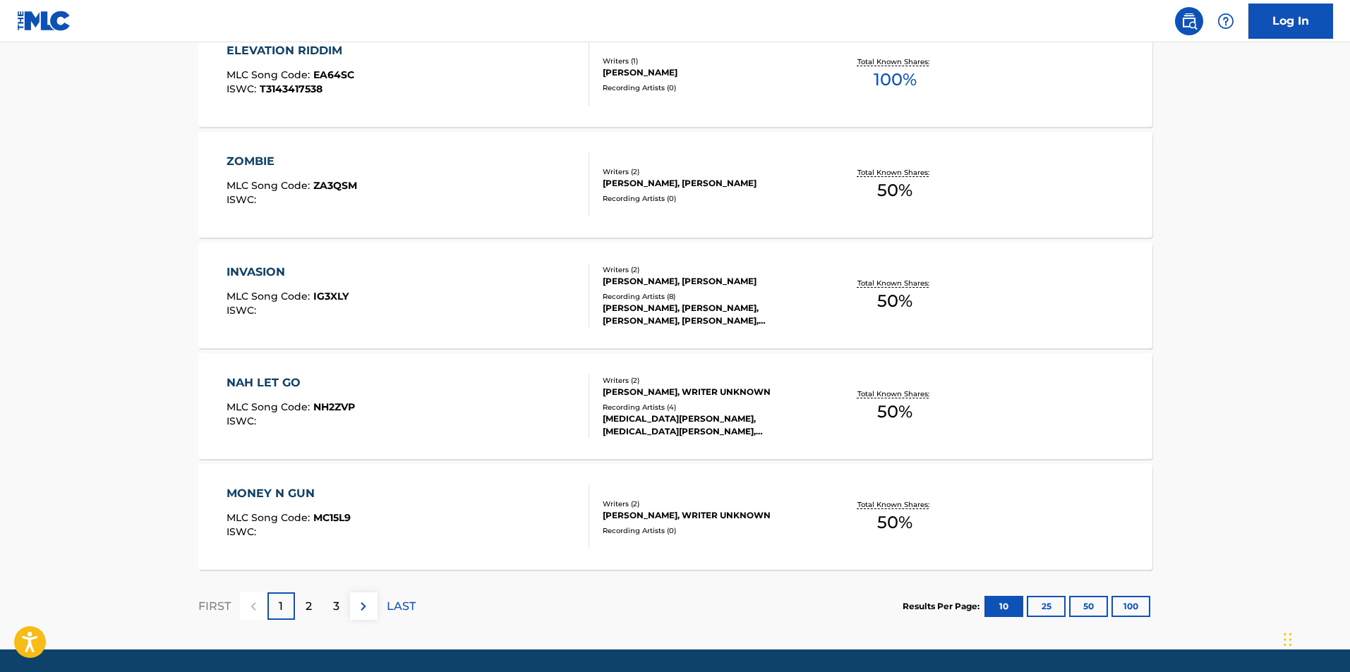
scroll to position [1088, 0]
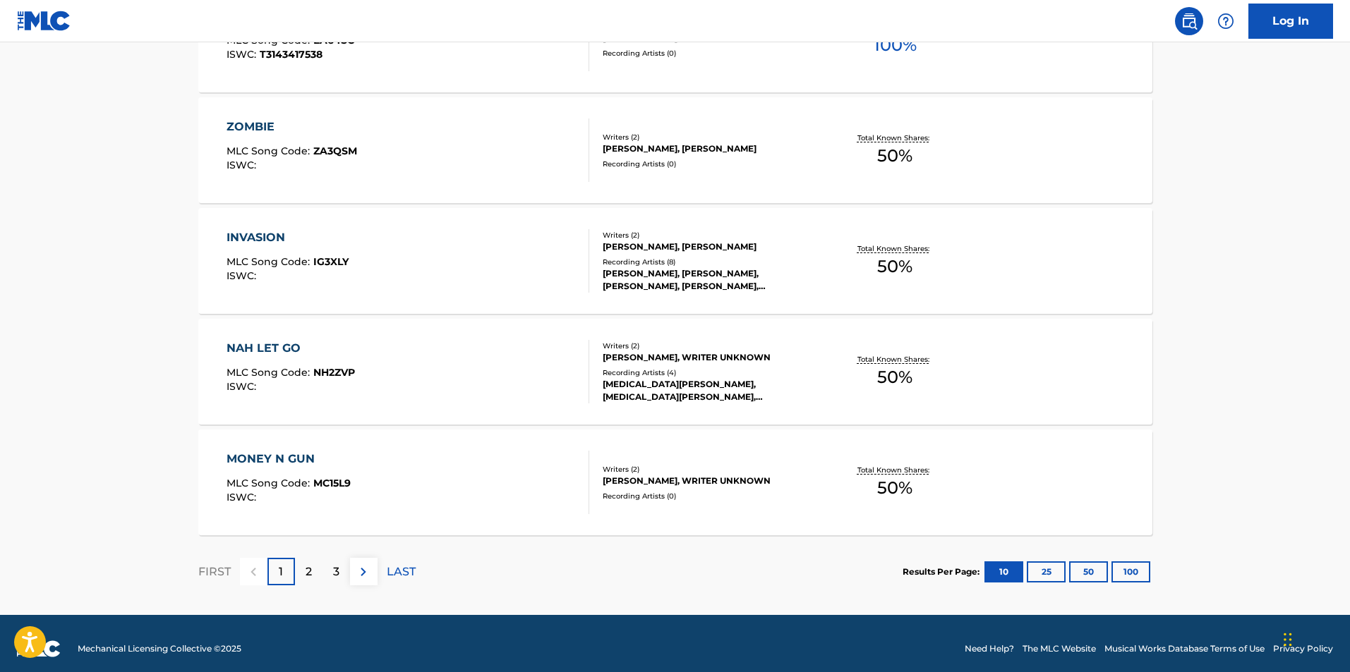
click at [272, 344] on div "NAH LET GO" at bounding box center [290, 348] width 128 height 17
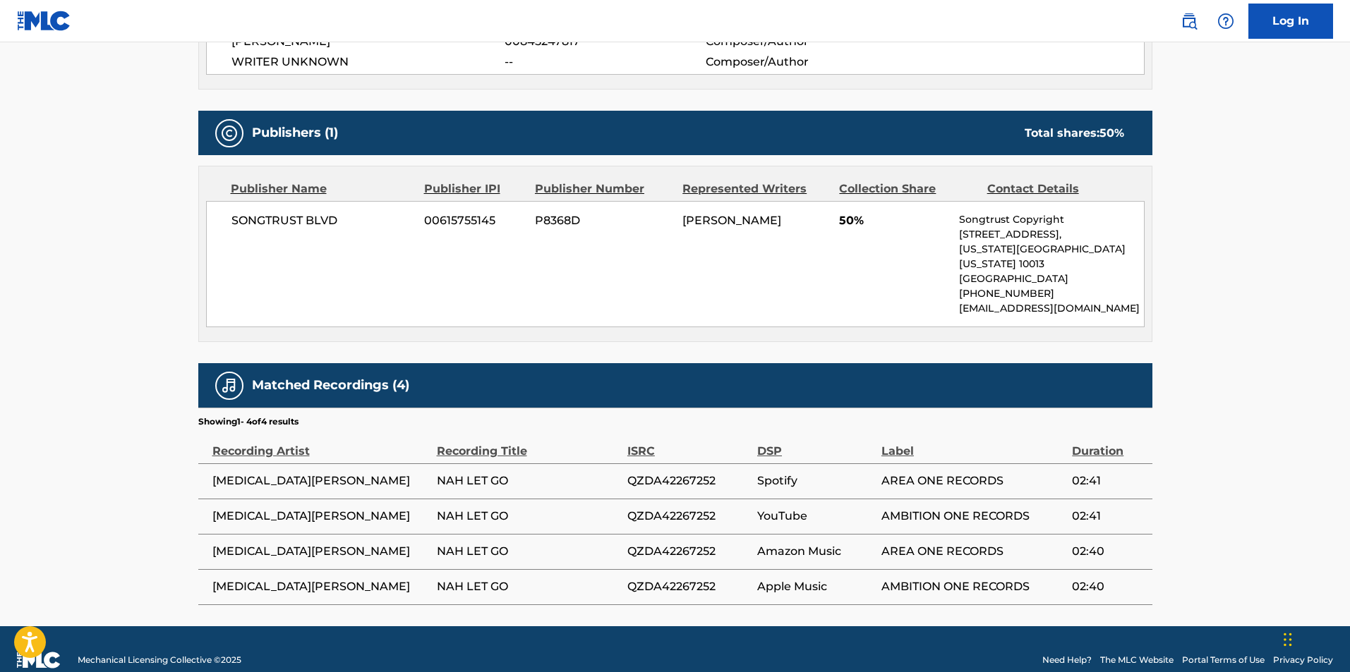
scroll to position [565, 0]
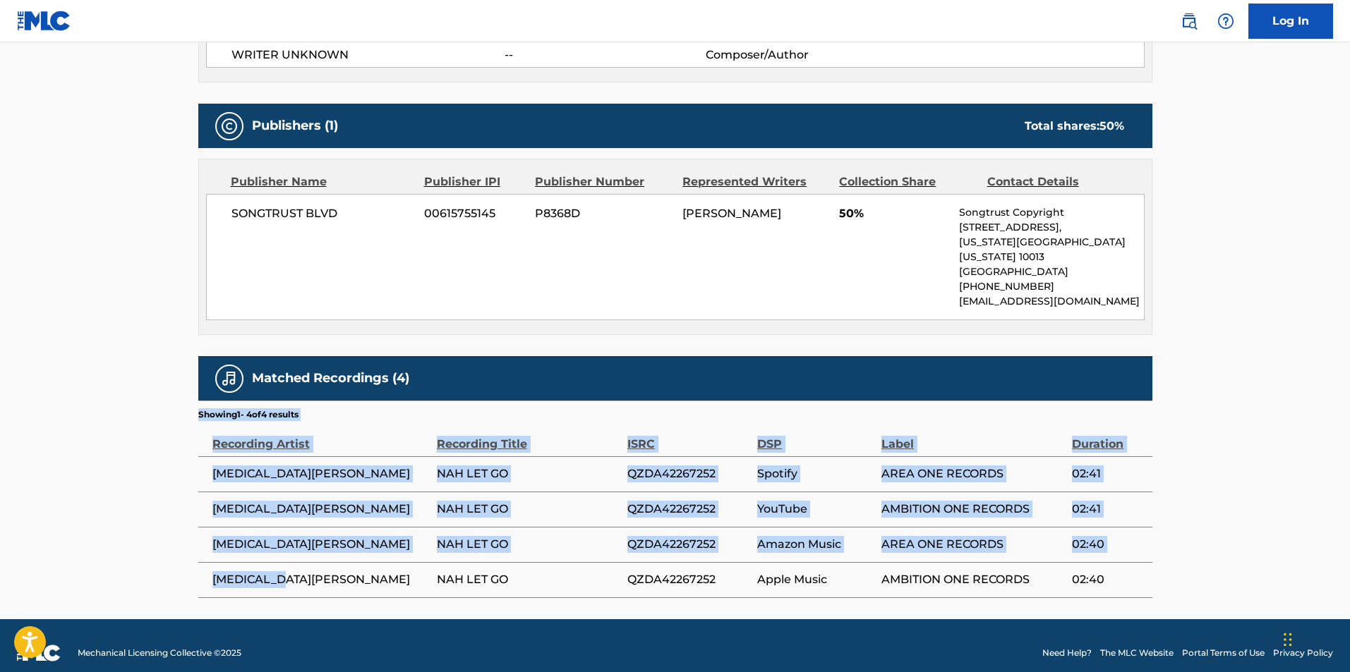
drag, startPoint x: 286, startPoint y: 564, endPoint x: 193, endPoint y: 461, distance: 138.8
click at [193, 461] on div "< Back to public search results Copy work link NAH LET GO Work Detail Member Wo…" at bounding box center [675, 55] width 988 height 1086
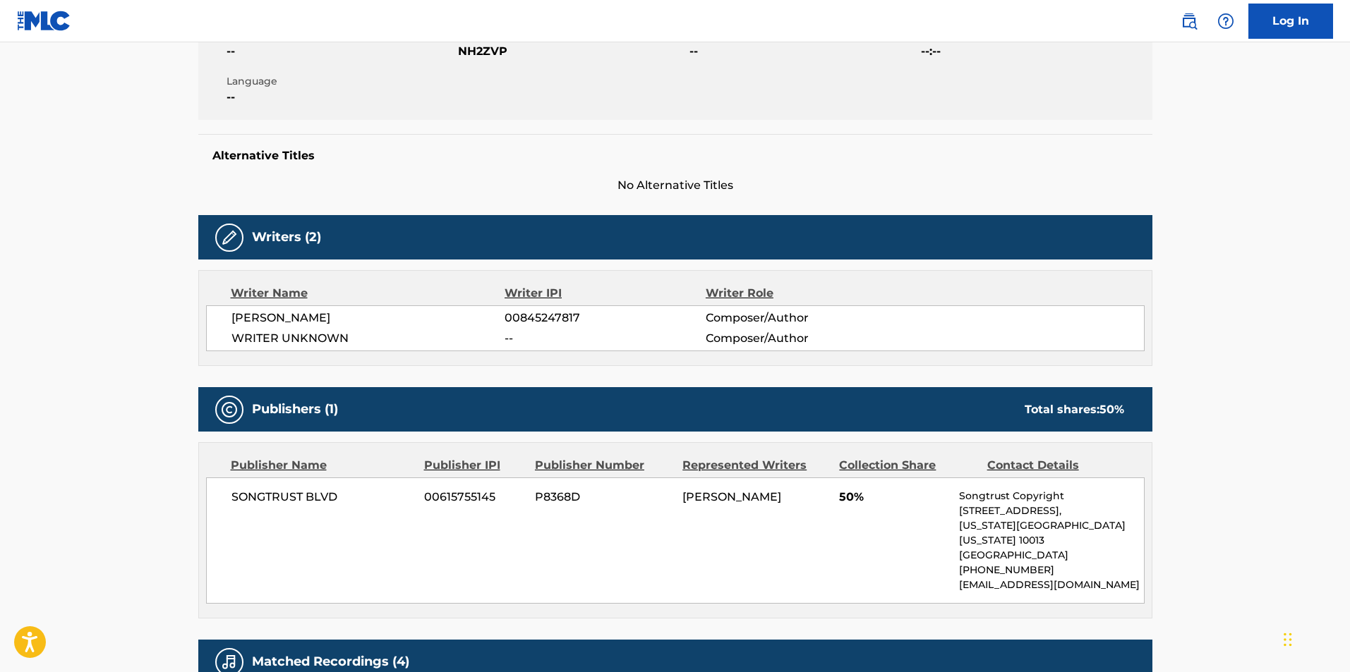
scroll to position [282, 0]
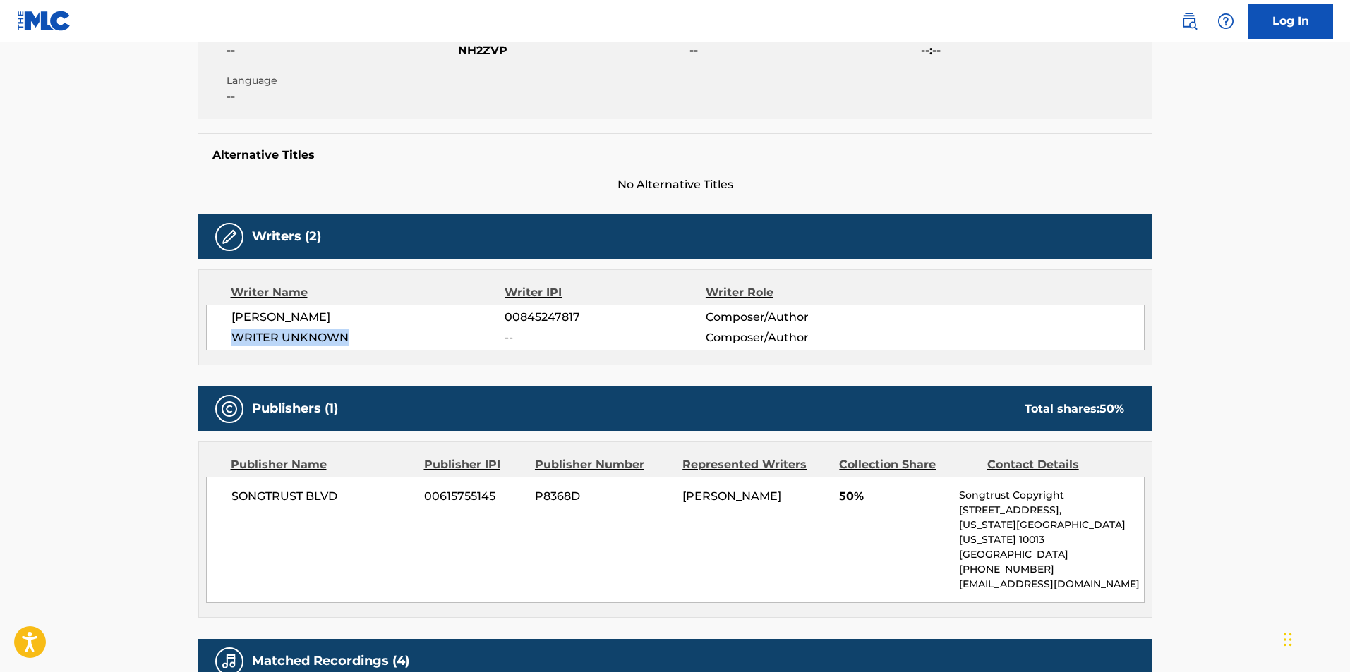
drag, startPoint x: 367, startPoint y: 338, endPoint x: 209, endPoint y: 334, distance: 158.1
click at [209, 334] on div "[PERSON_NAME] 00845247817 Composer/Author WRITER UNKNOWN -- Composer/Author" at bounding box center [675, 328] width 938 height 46
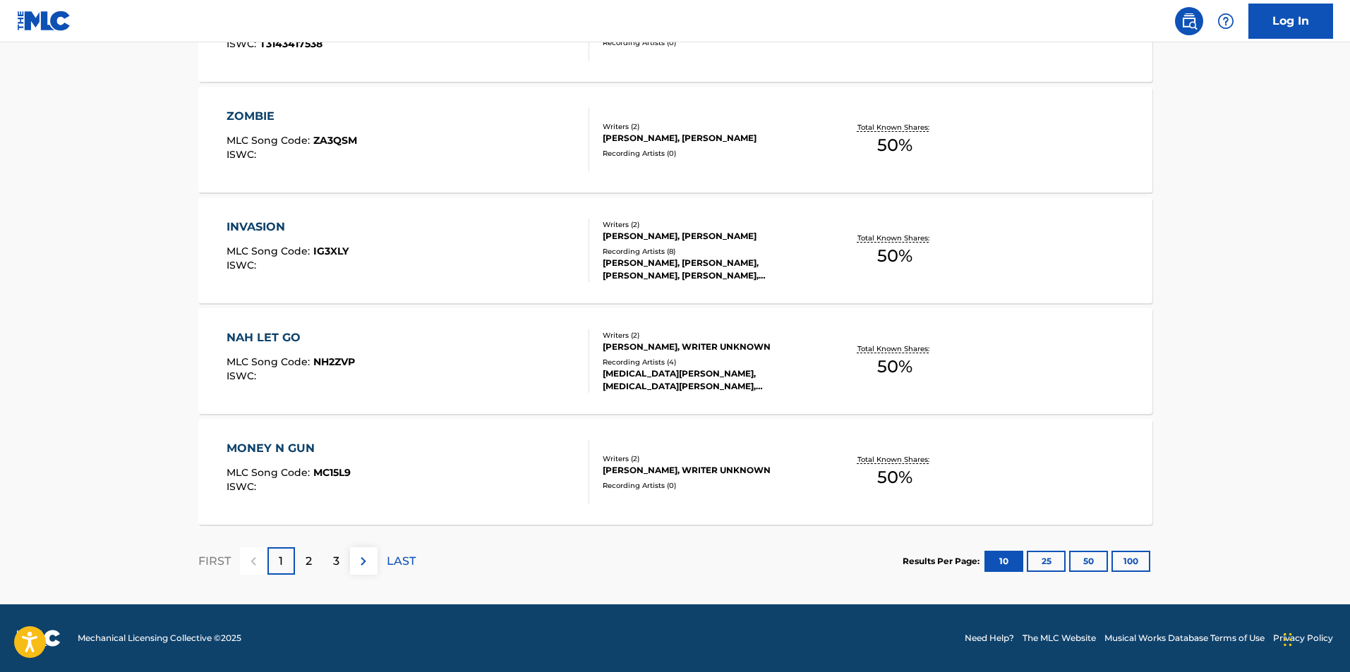
click at [287, 442] on div "MONEY N GUN" at bounding box center [288, 448] width 124 height 17
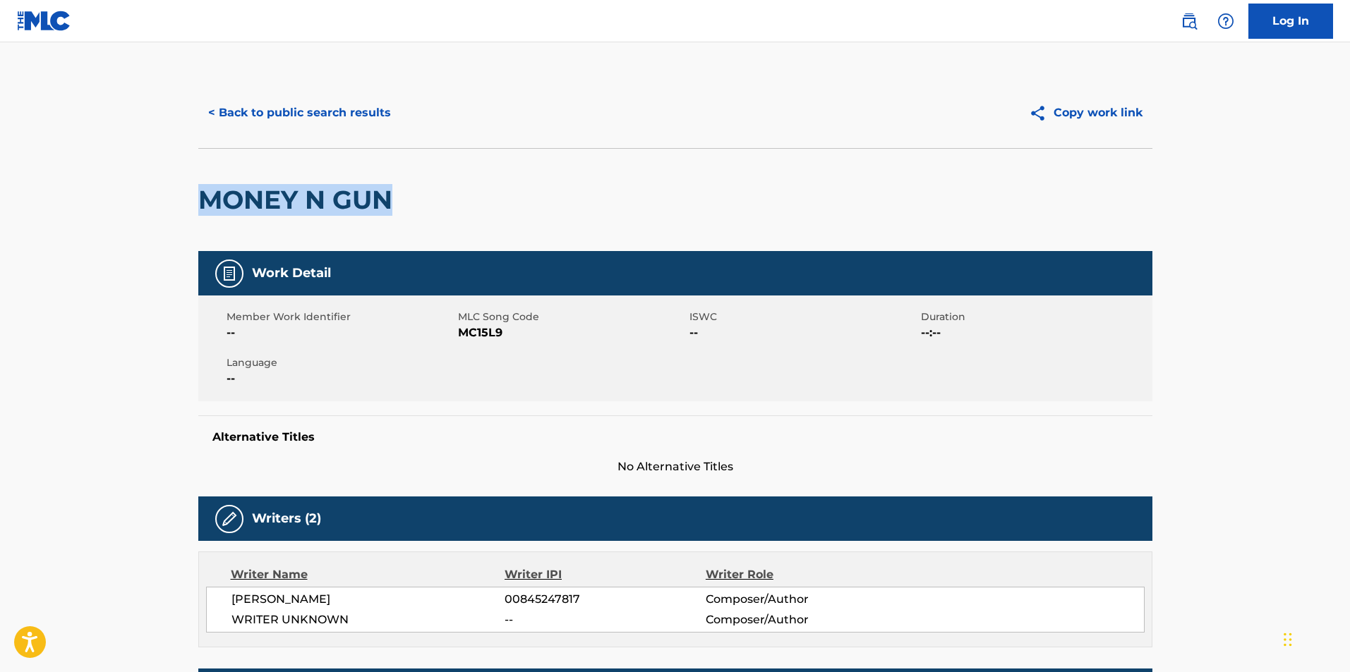
drag, startPoint x: 413, startPoint y: 201, endPoint x: 200, endPoint y: 195, distance: 213.9
click at [200, 195] on div "MONEY N GUN" at bounding box center [675, 199] width 954 height 103
copy h2 "MONEY N GUN"
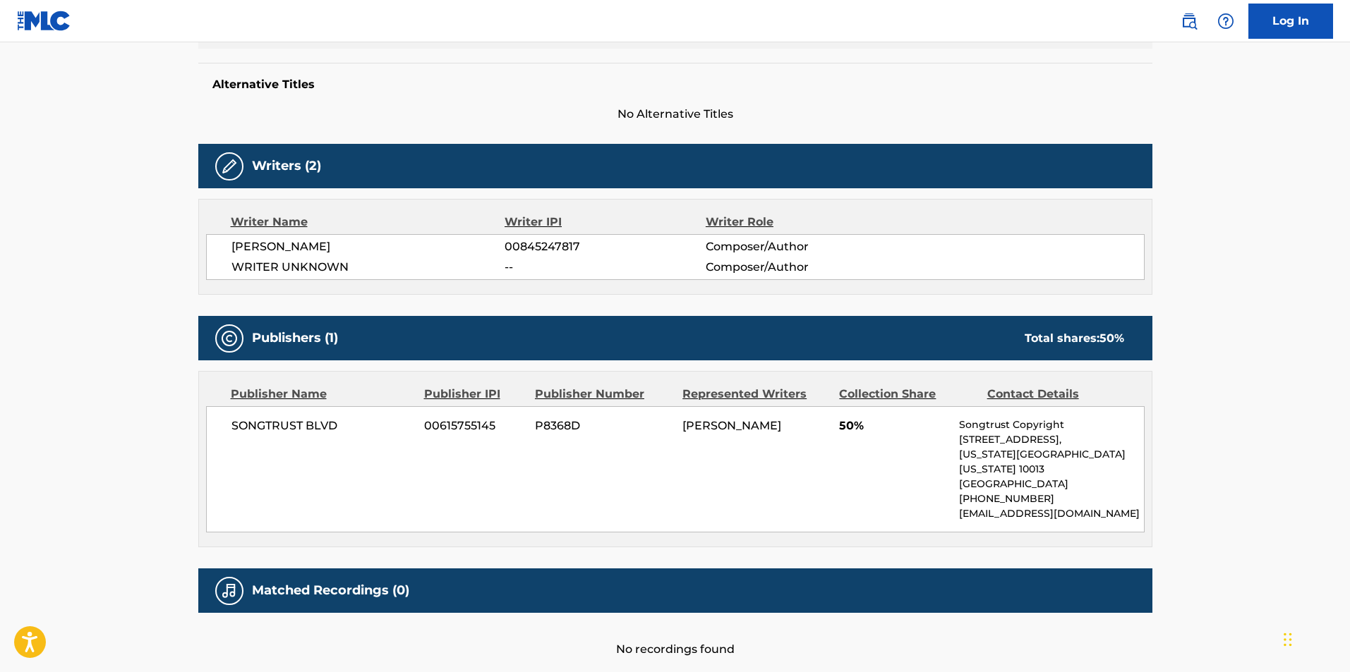
scroll to position [413, 0]
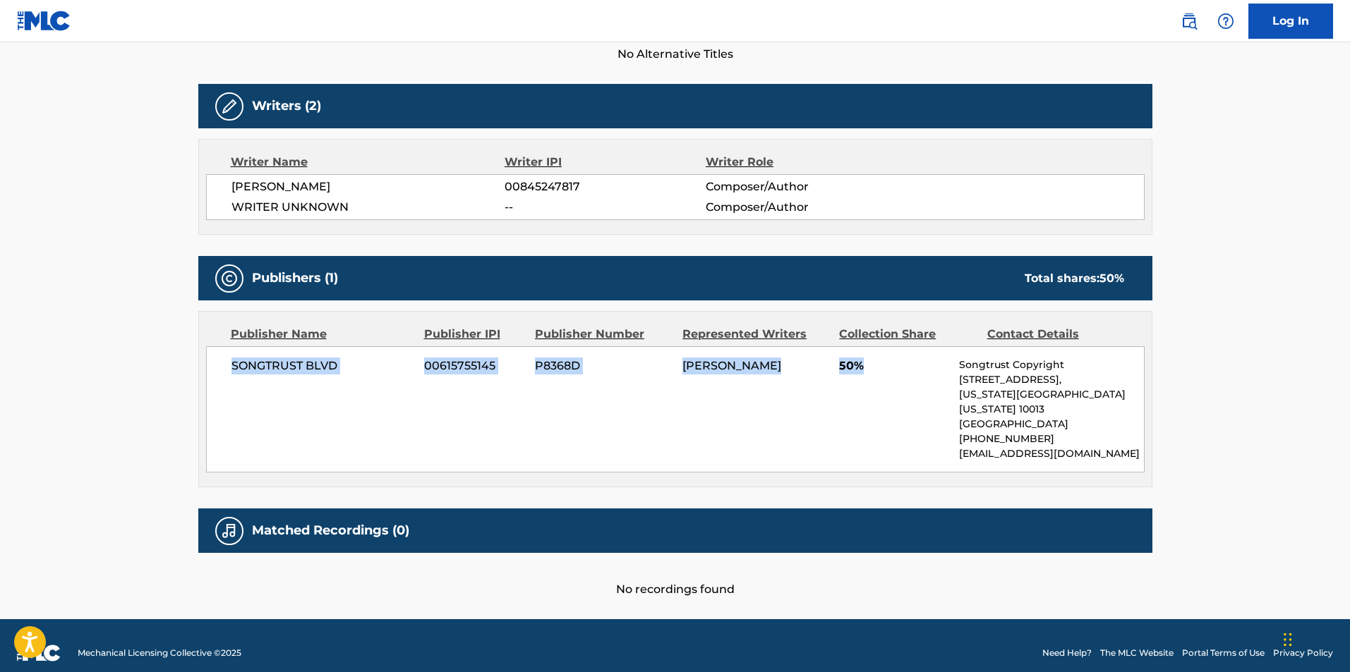
drag, startPoint x: 219, startPoint y: 371, endPoint x: 888, endPoint y: 366, distance: 668.9
click at [889, 366] on div "SONGTRUST BLVD 00615755145 P8368D [PERSON_NAME] 50% Songtrust Copyright [STREET…" at bounding box center [675, 409] width 938 height 126
click at [888, 366] on span "50%" at bounding box center [893, 366] width 109 height 17
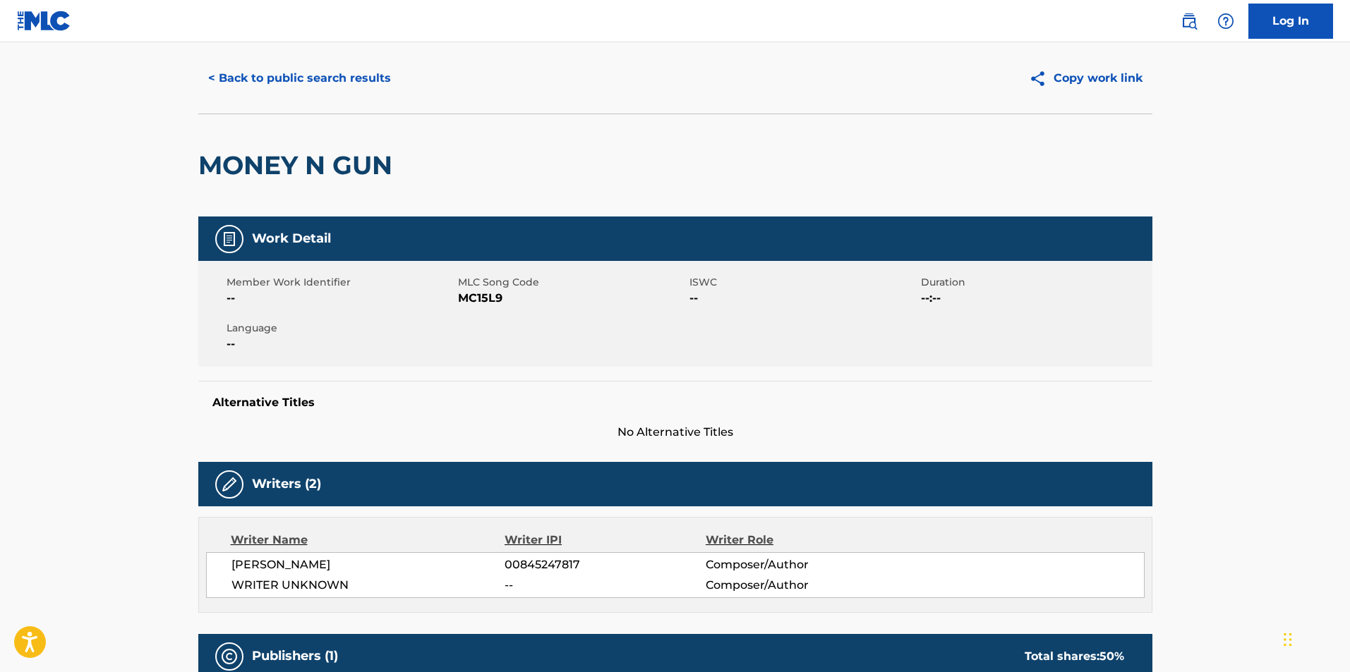
scroll to position [0, 0]
